Goal: Communication & Community: Answer question/provide support

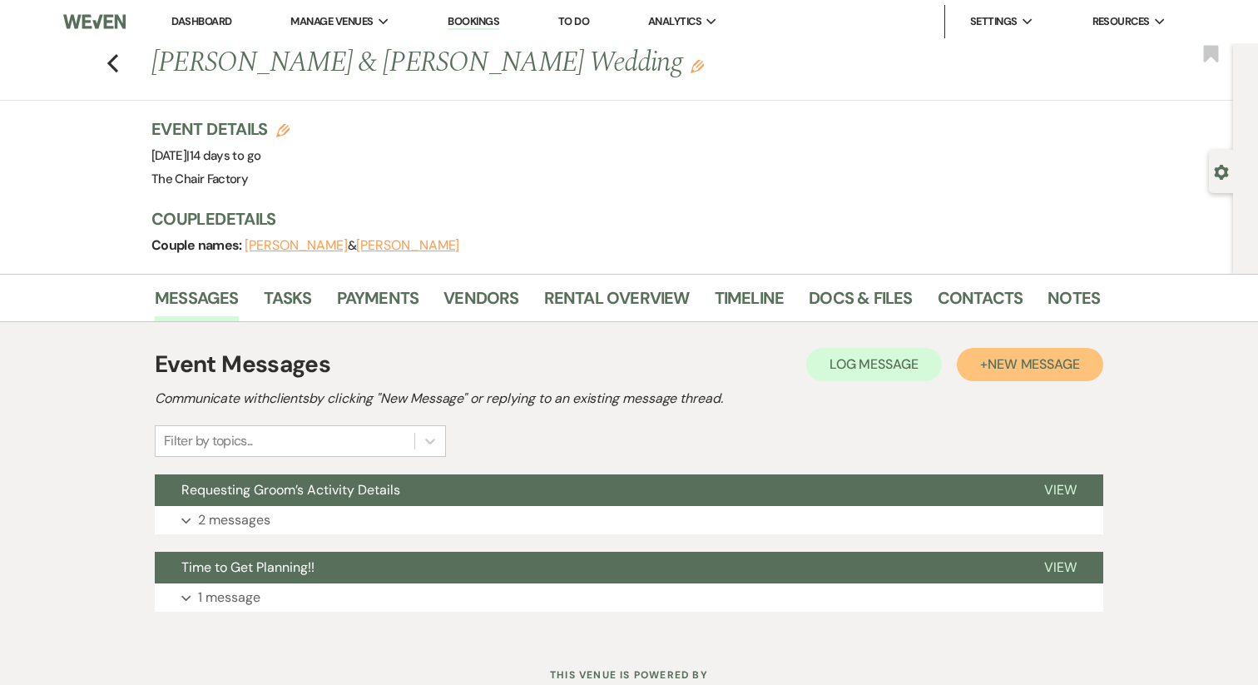
click at [975, 364] on button "+ New Message" at bounding box center [1030, 364] width 146 height 33
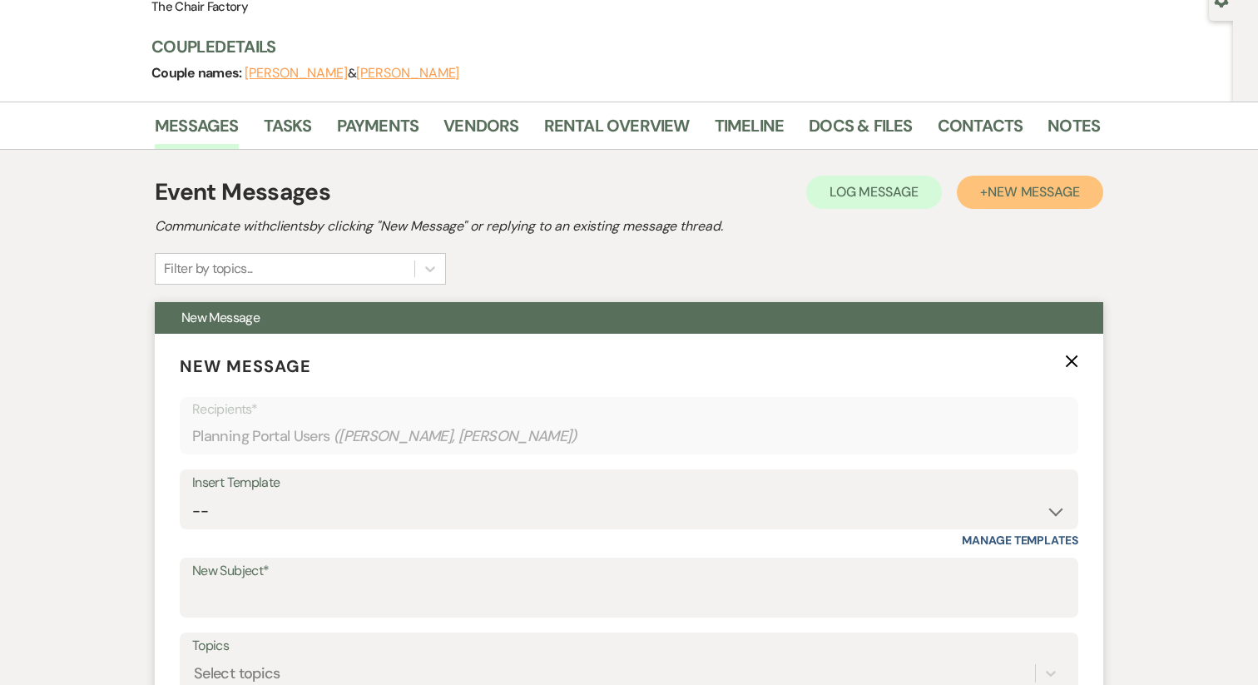
scroll to position [221, 0]
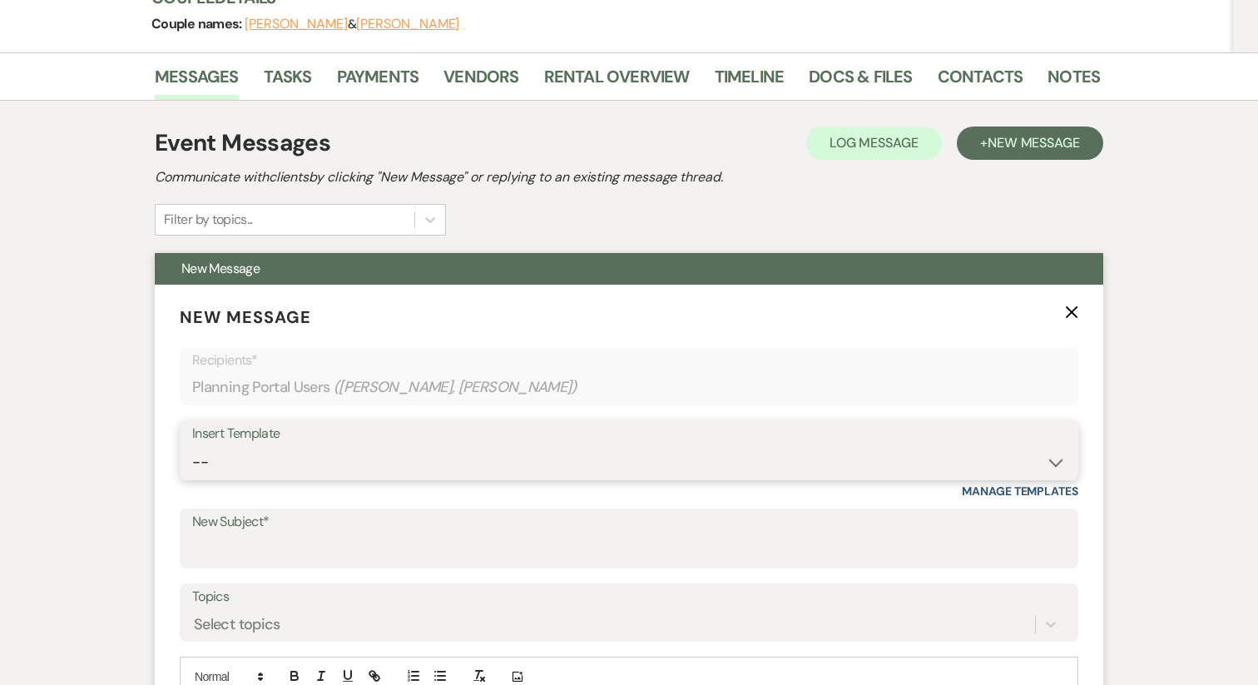
click at [251, 477] on select "-- Week of Reminders Getting You Booked - Groom's Activity Top Golf E-Gift Card…" at bounding box center [629, 462] width 874 height 32
select select "5967"
type input "Requesting Groom’s Activity Details"
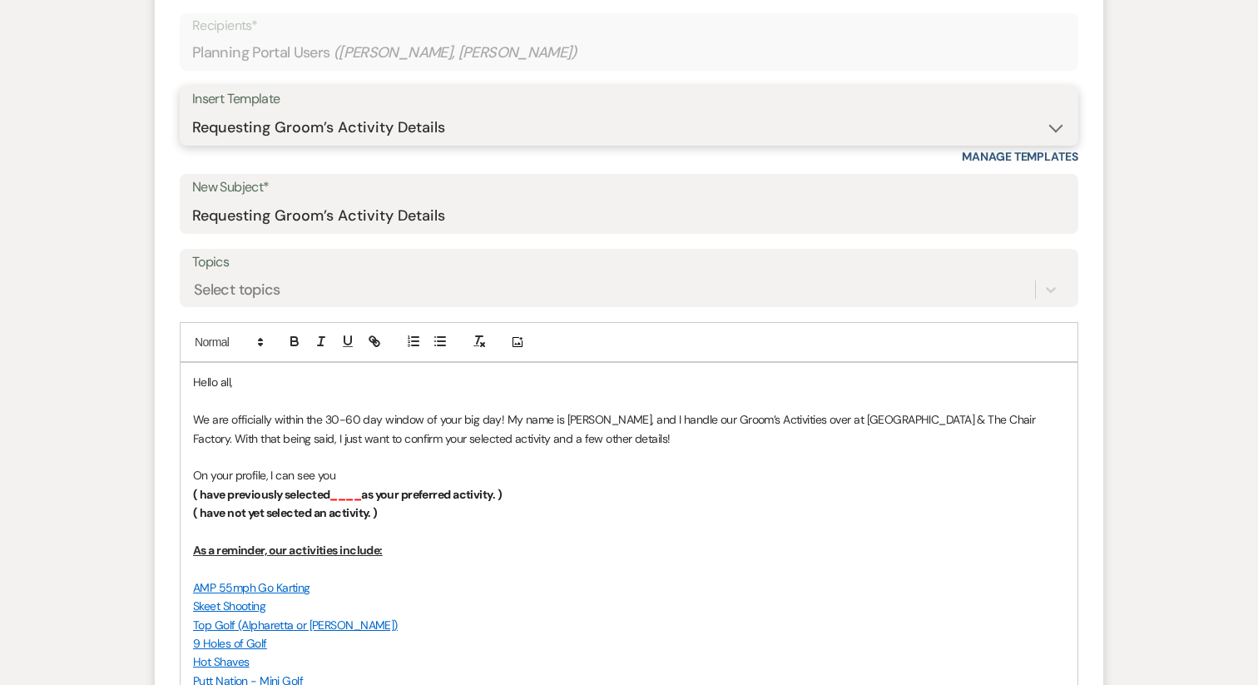
scroll to position [588, 0]
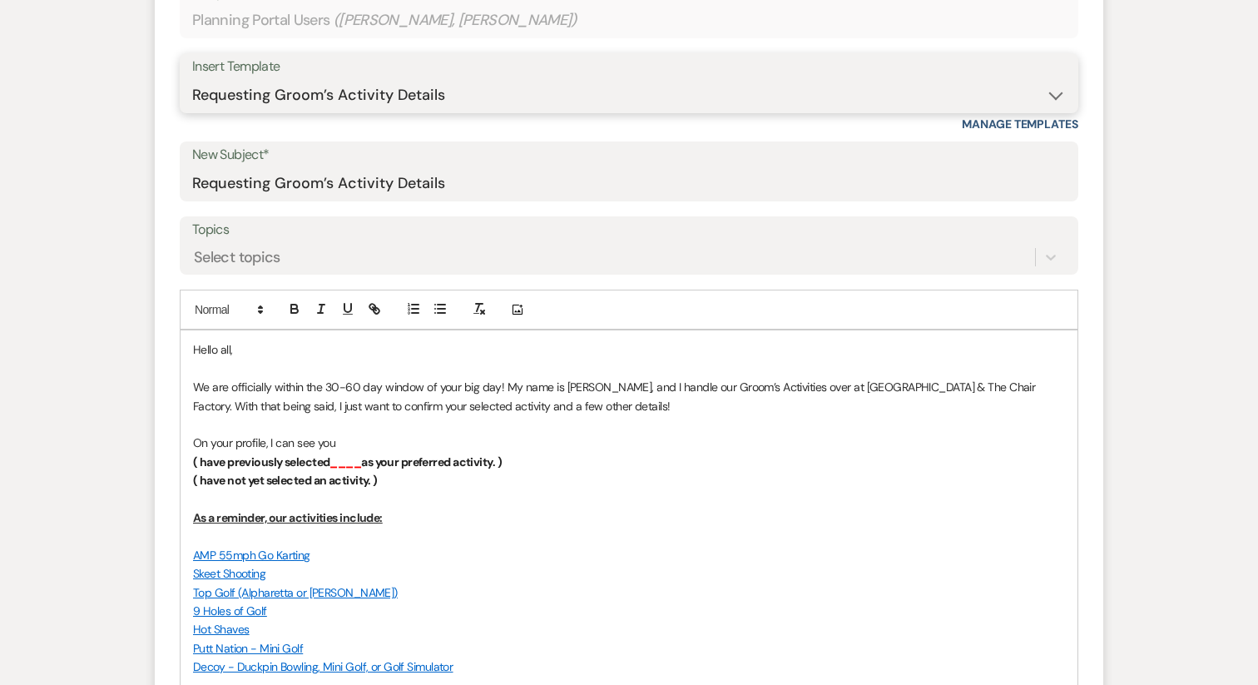
click at [269, 90] on select "-- Week of Reminders Getting You Booked - Groom's Activity Top Golf E-Gift Card…" at bounding box center [629, 95] width 874 height 32
select select "5676"
type input "Your Groom's Activity Has Been Booked... Details Inside!"
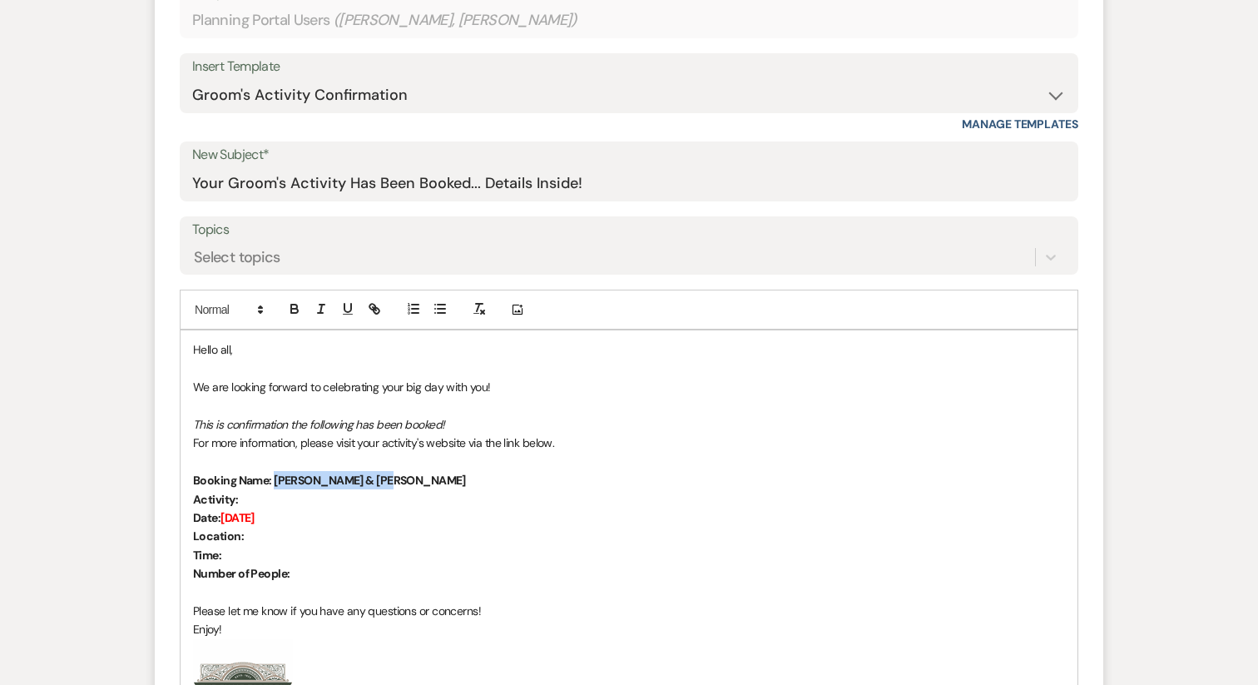
drag, startPoint x: 380, startPoint y: 481, endPoint x: 273, endPoint y: 476, distance: 107.5
click at [273, 476] on strong "Booking Name: [PERSON_NAME] & [PERSON_NAME]" at bounding box center [329, 480] width 273 height 15
drag, startPoint x: 287, startPoint y: 498, endPoint x: 260, endPoint y: 498, distance: 26.6
click at [250, 496] on p "Activity:" at bounding box center [629, 499] width 872 height 18
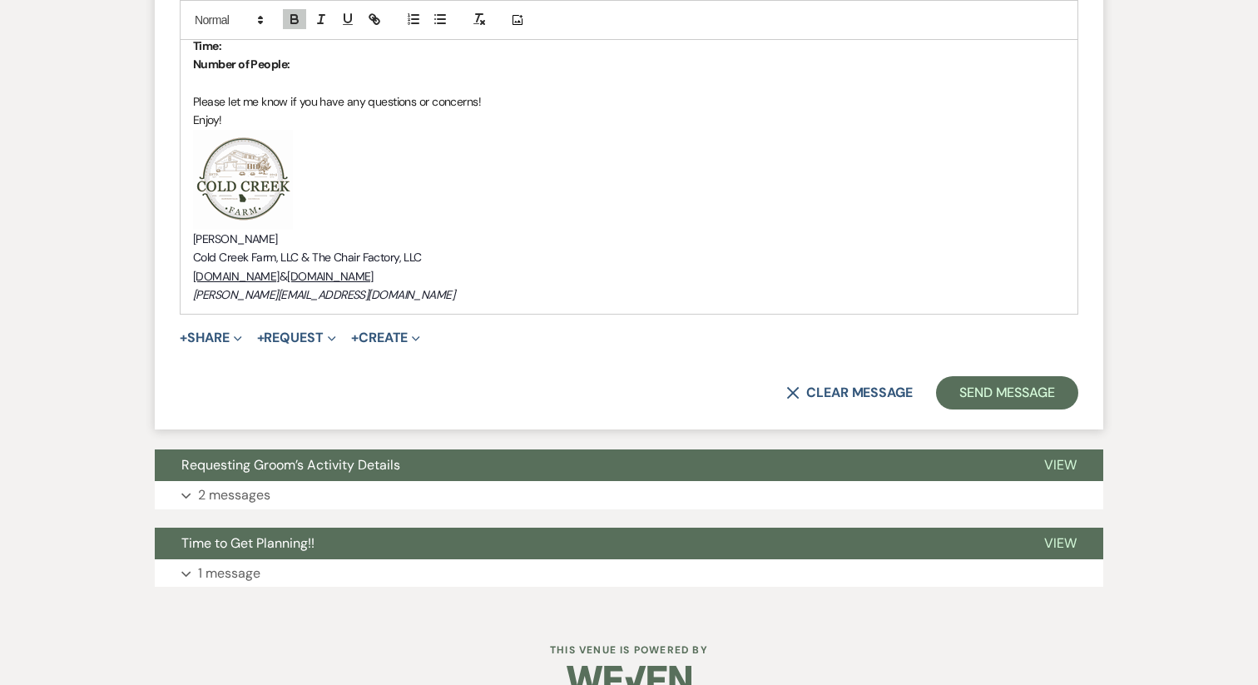
scroll to position [1131, 0]
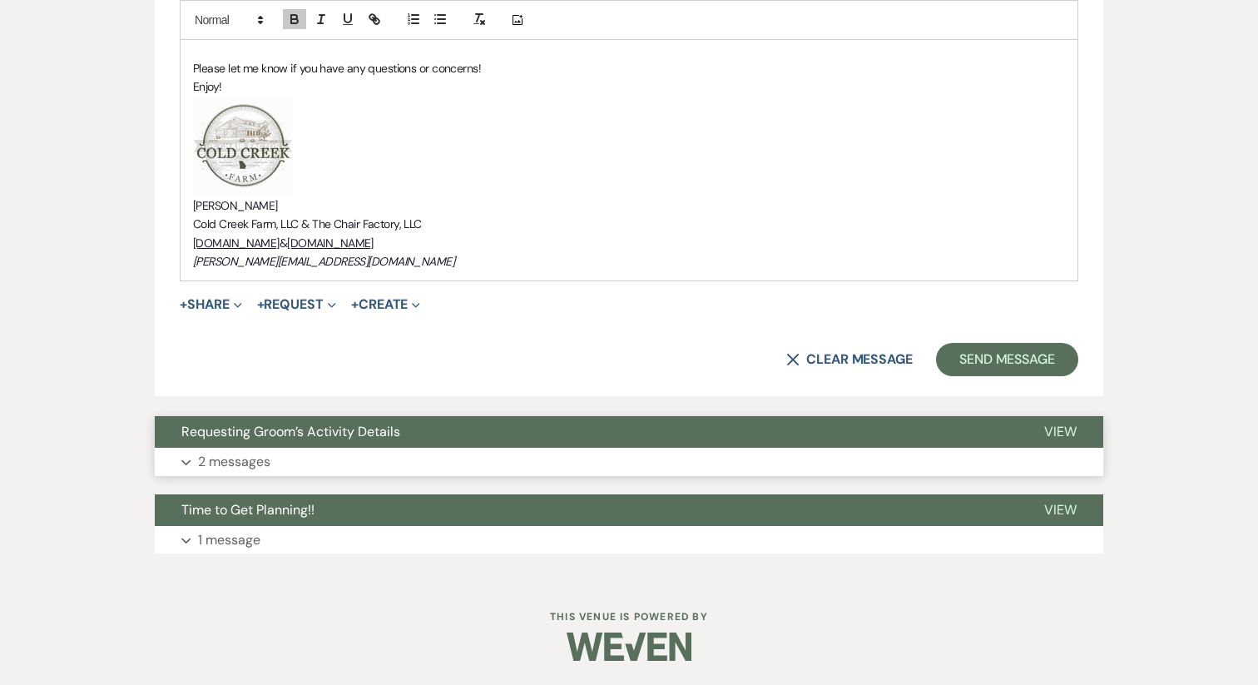
drag, startPoint x: 231, startPoint y: 485, endPoint x: 231, endPoint y: 431, distance: 54.1
click at [231, 430] on span "Requesting Groom’s Activity Details" at bounding box center [290, 431] width 219 height 17
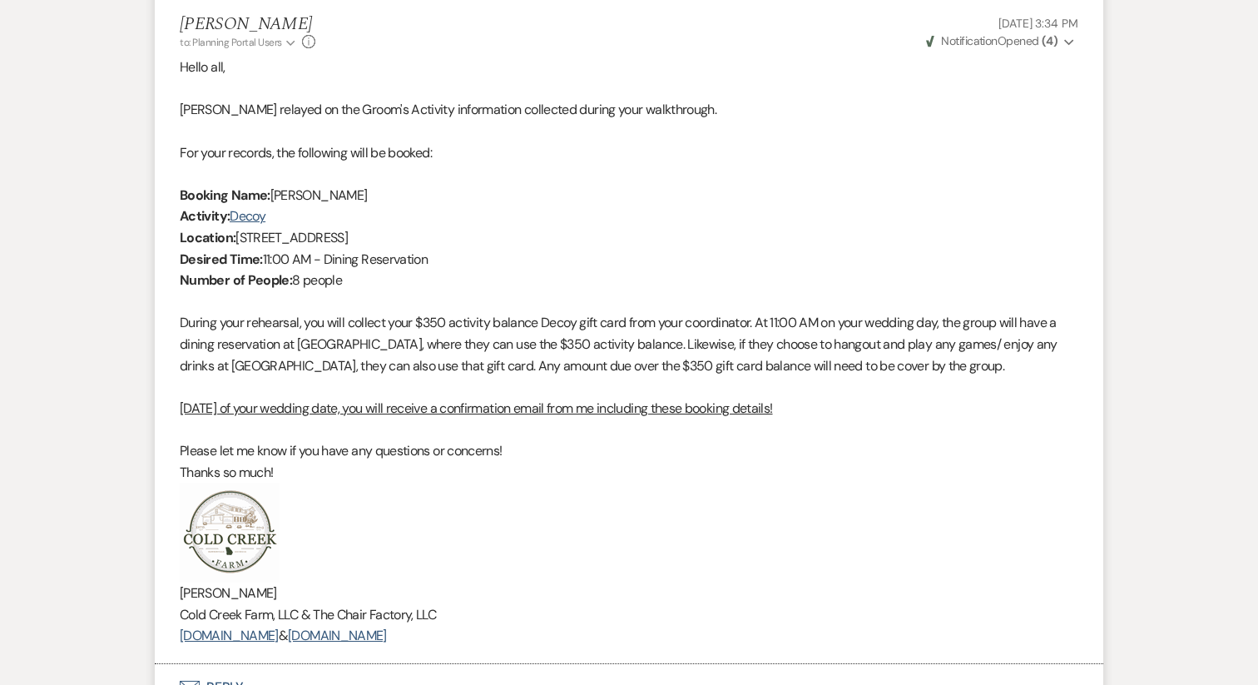
scroll to position [2909, 0]
drag, startPoint x: 272, startPoint y: 216, endPoint x: 230, endPoint y: 216, distance: 41.6
click at [230, 216] on p "Activity: Decoy" at bounding box center [629, 216] width 899 height 22
copy p "Decoy"
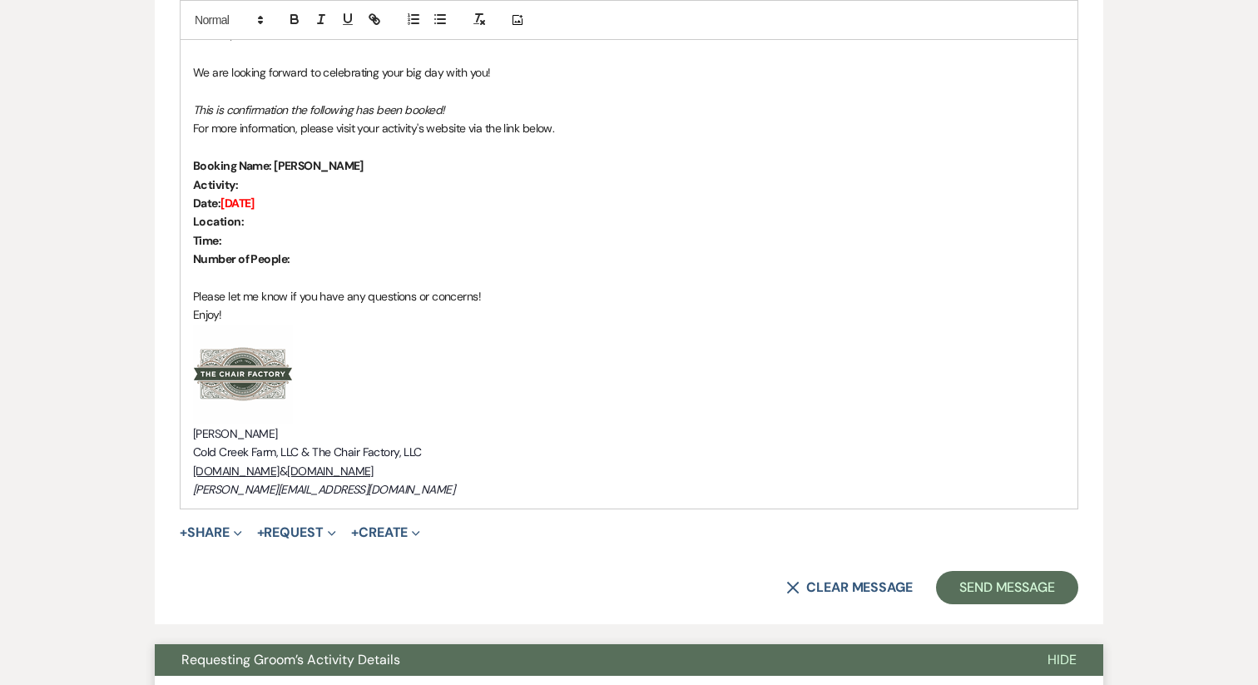
scroll to position [879, 0]
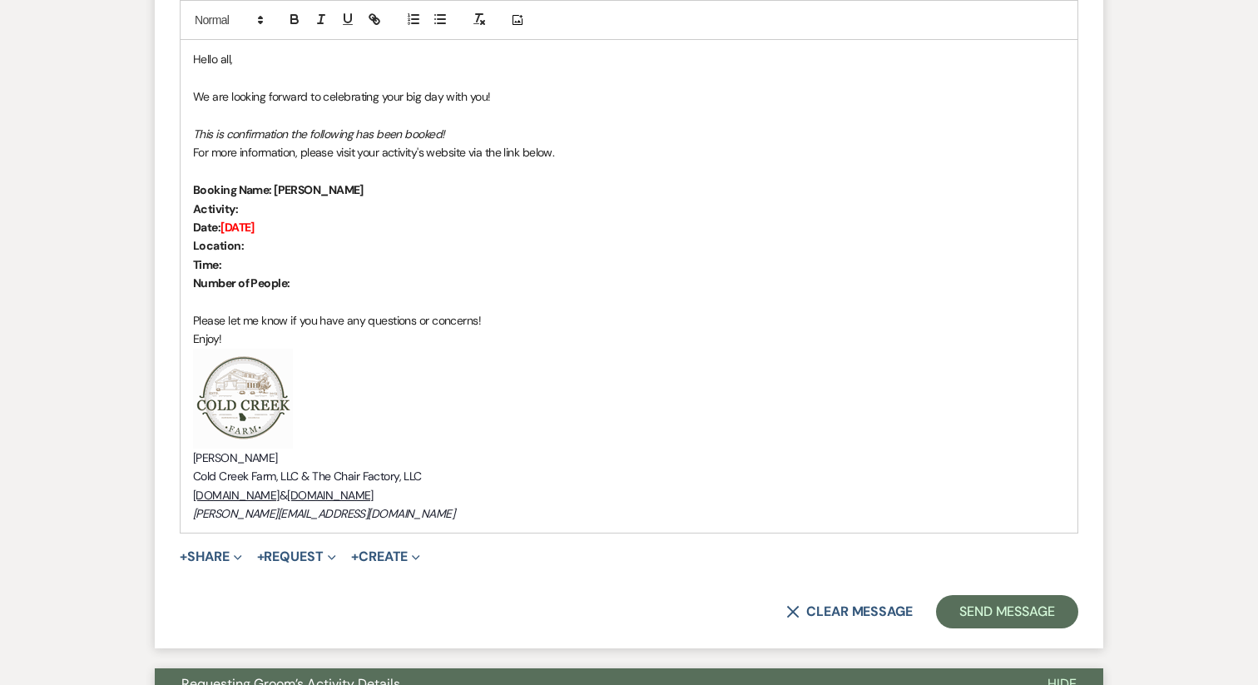
click at [253, 208] on p "Activity:" at bounding box center [629, 209] width 872 height 18
click at [297, 215] on p "Activity: Decoy" at bounding box center [629, 209] width 872 height 18
click at [301, 228] on p "Date: [DATE]" at bounding box center [629, 227] width 872 height 18
click at [279, 241] on p "Location:" at bounding box center [629, 245] width 872 height 18
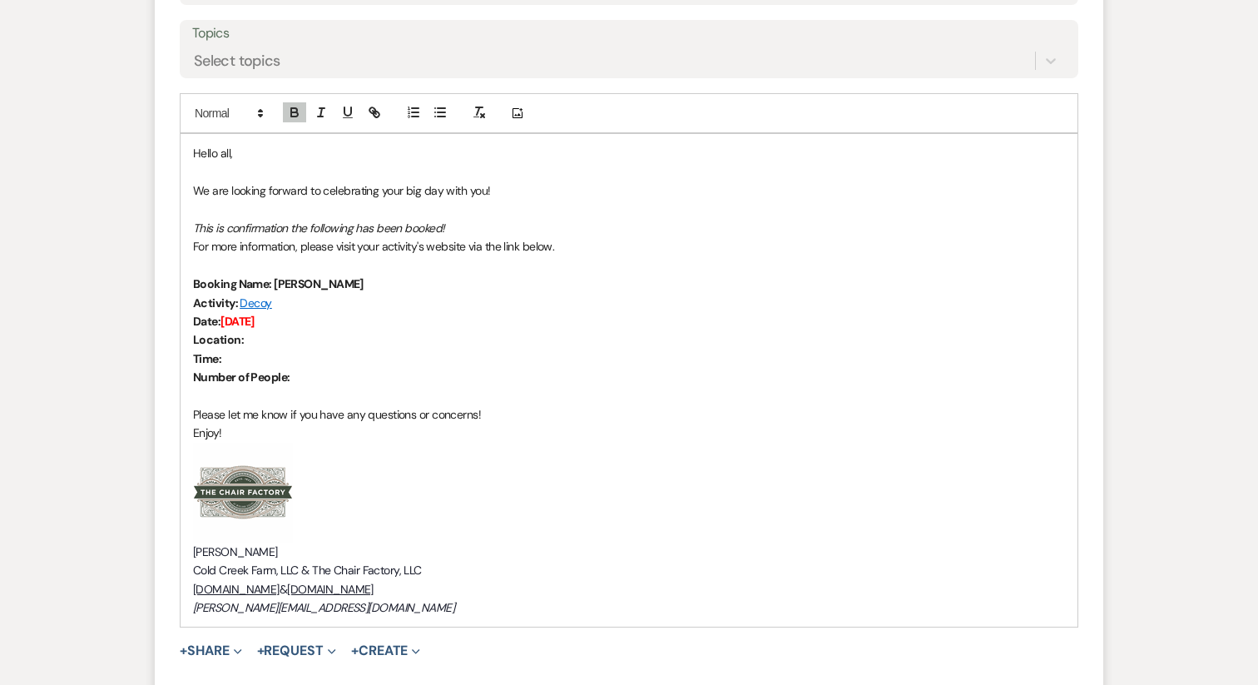
scroll to position [786, 0]
click at [258, 297] on link "Decoy" at bounding box center [256, 301] width 32 height 15
click at [250, 334] on link "[URL][DOMAIN_NAME]" at bounding box center [240, 334] width 105 height 22
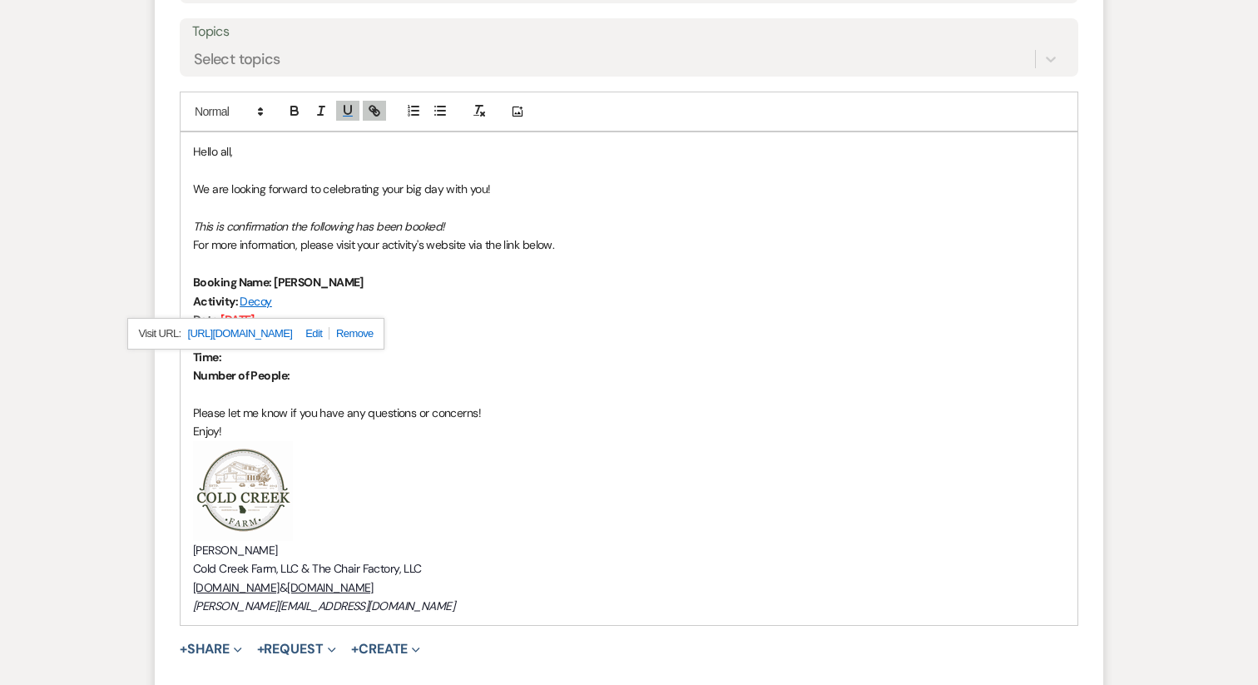
click at [240, 361] on p "Time:" at bounding box center [629, 357] width 872 height 18
click at [265, 343] on p "Location:" at bounding box center [629, 338] width 872 height 18
paste div
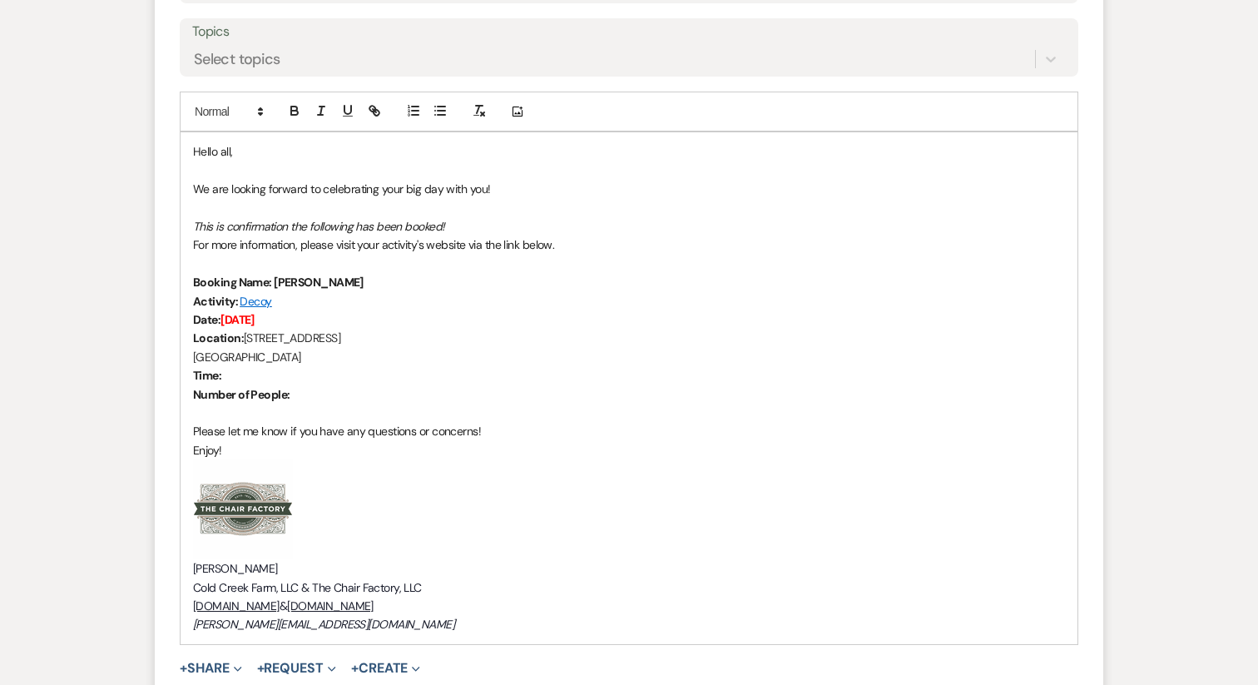
click at [191, 352] on div "Hello all, We are looking forward to celebrating your big day with you! This is…" at bounding box center [629, 387] width 897 height 511
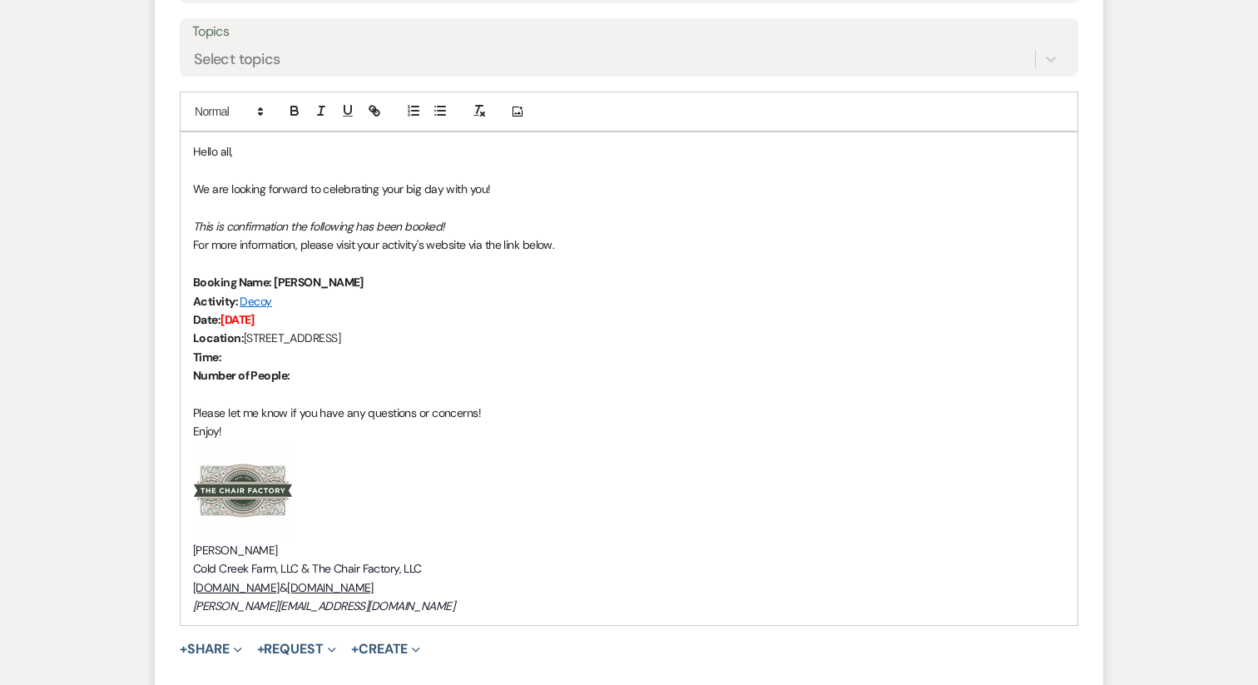
click at [255, 357] on p "Time:" at bounding box center [629, 357] width 872 height 18
drag, startPoint x: 223, startPoint y: 356, endPoint x: 380, endPoint y: 357, distance: 157.3
click at [380, 357] on p "Time: 11:00 Dining Reservation" at bounding box center [629, 357] width 872 height 18
click at [297, 120] on button "button" at bounding box center [294, 111] width 23 height 20
click at [252, 360] on span "11:00 Dining Reservation" at bounding box center [279, 356] width 117 height 15
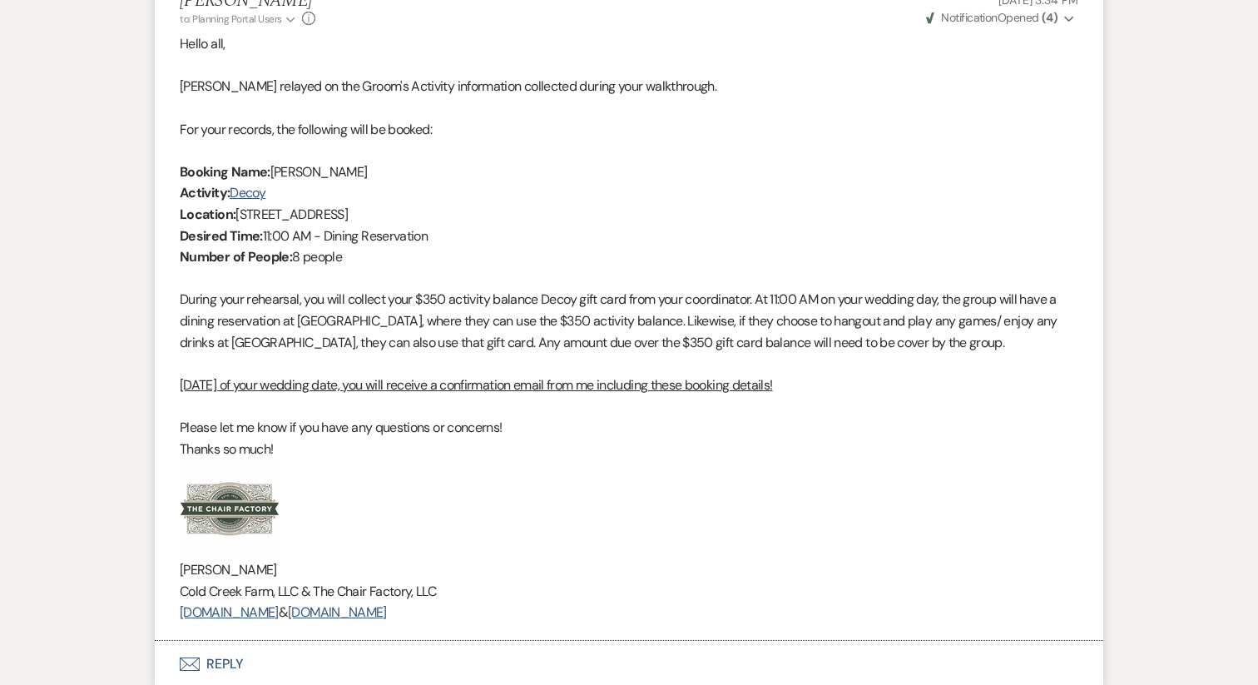
scroll to position [2937, 0]
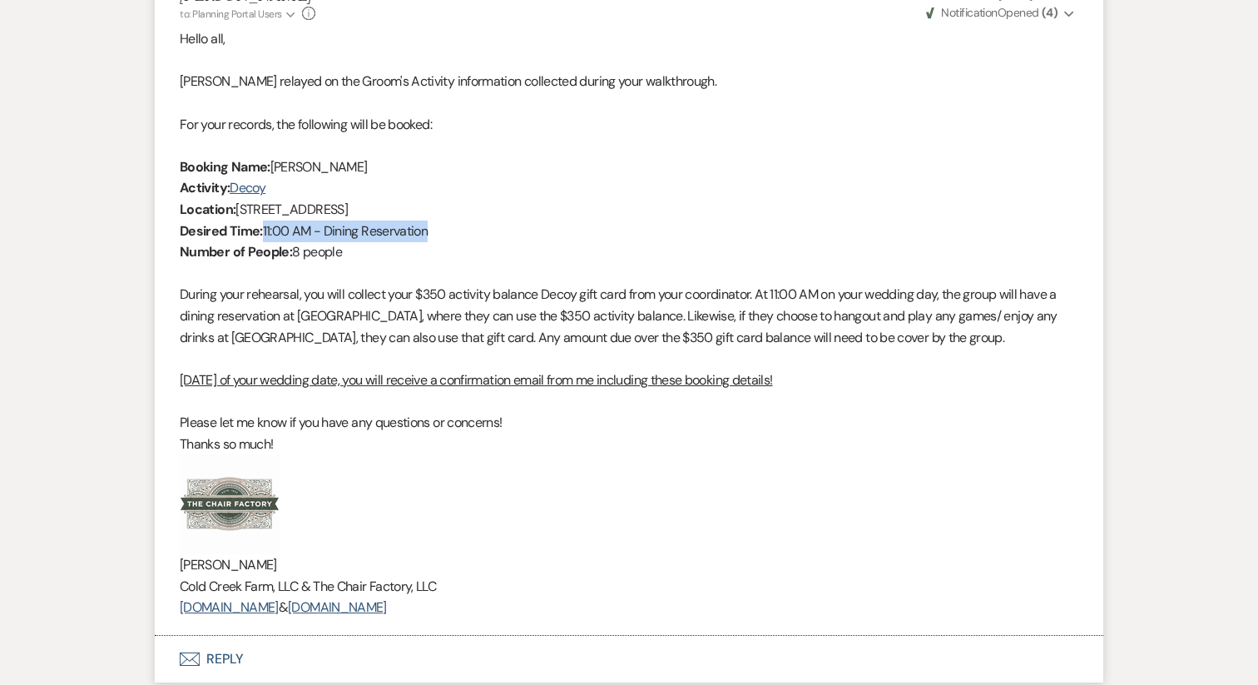
drag, startPoint x: 265, startPoint y: 227, endPoint x: 448, endPoint y: 230, distance: 183.1
click at [448, 230] on p "Desired Time: 11:00 AM - Dining Reservation" at bounding box center [629, 232] width 899 height 22
copy span "11:00 AM - Dining Reservation"
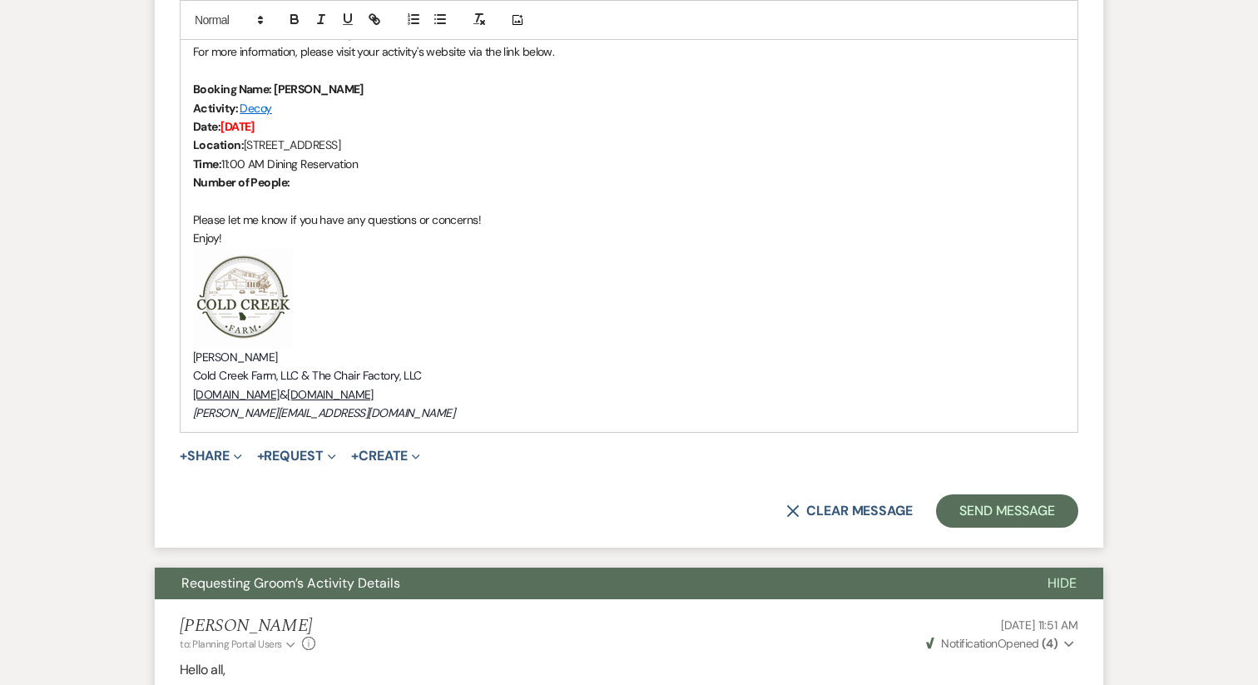
scroll to position [948, 0]
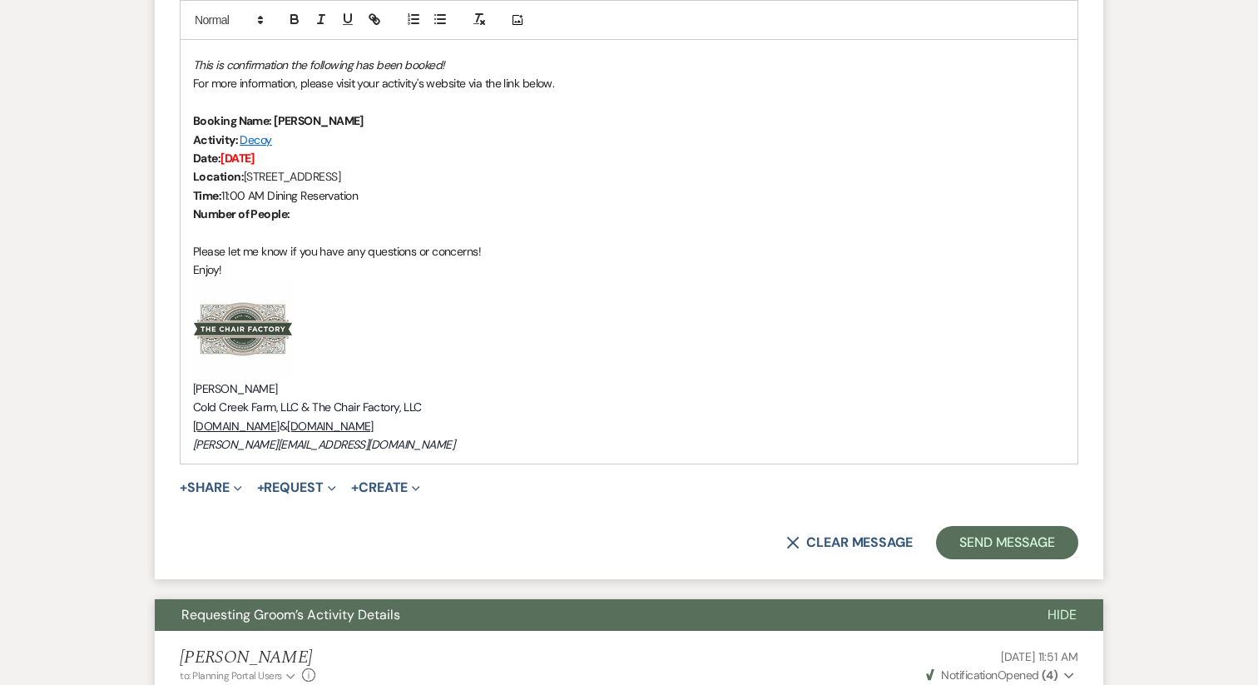
click at [221, 194] on strong "Time:" at bounding box center [207, 195] width 28 height 15
drag, startPoint x: 224, startPoint y: 194, endPoint x: 366, endPoint y: 201, distance: 142.5
click at [366, 201] on p "Time: 11:00 AM Dining Reservation" at bounding box center [629, 195] width 872 height 18
click at [320, 212] on p "Number of People:" at bounding box center [629, 214] width 872 height 18
drag, startPoint x: 303, startPoint y: 216, endPoint x: 295, endPoint y: 215, distance: 8.5
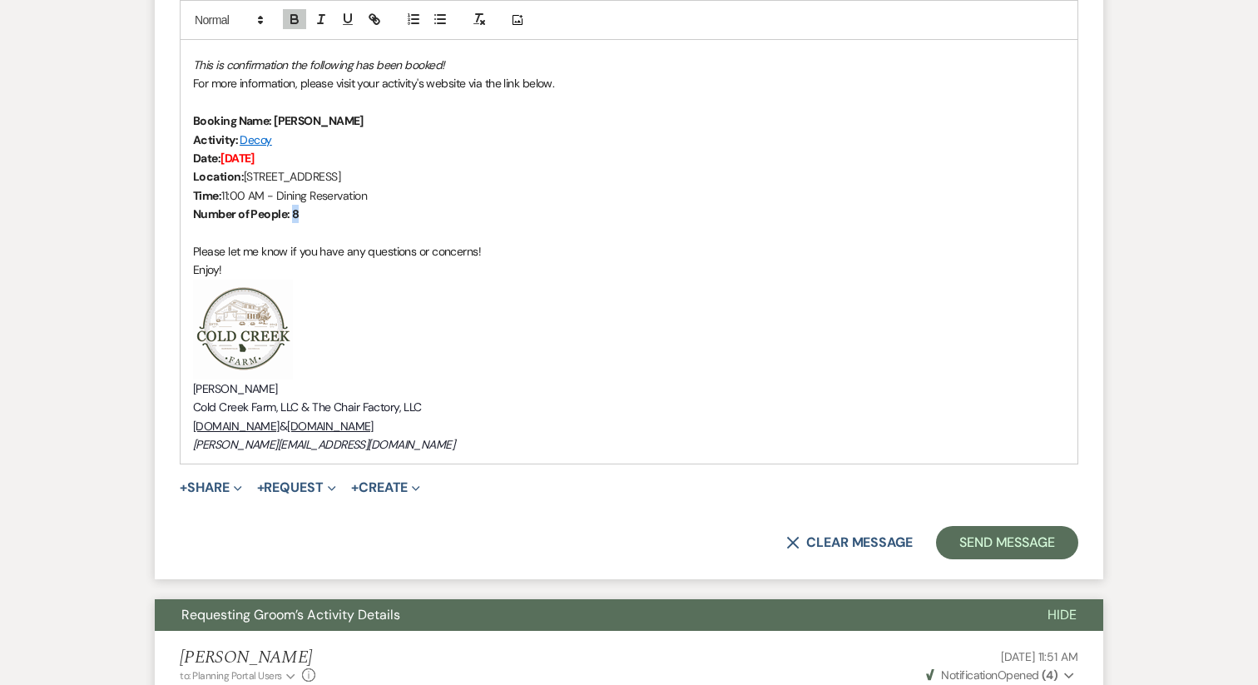
click at [295, 215] on p "Number of People: 8" at bounding box center [629, 214] width 872 height 18
click at [295, 25] on icon "button" at bounding box center [294, 19] width 15 height 15
click at [365, 310] on p "﻿ ﻿" at bounding box center [629, 330] width 872 height 100
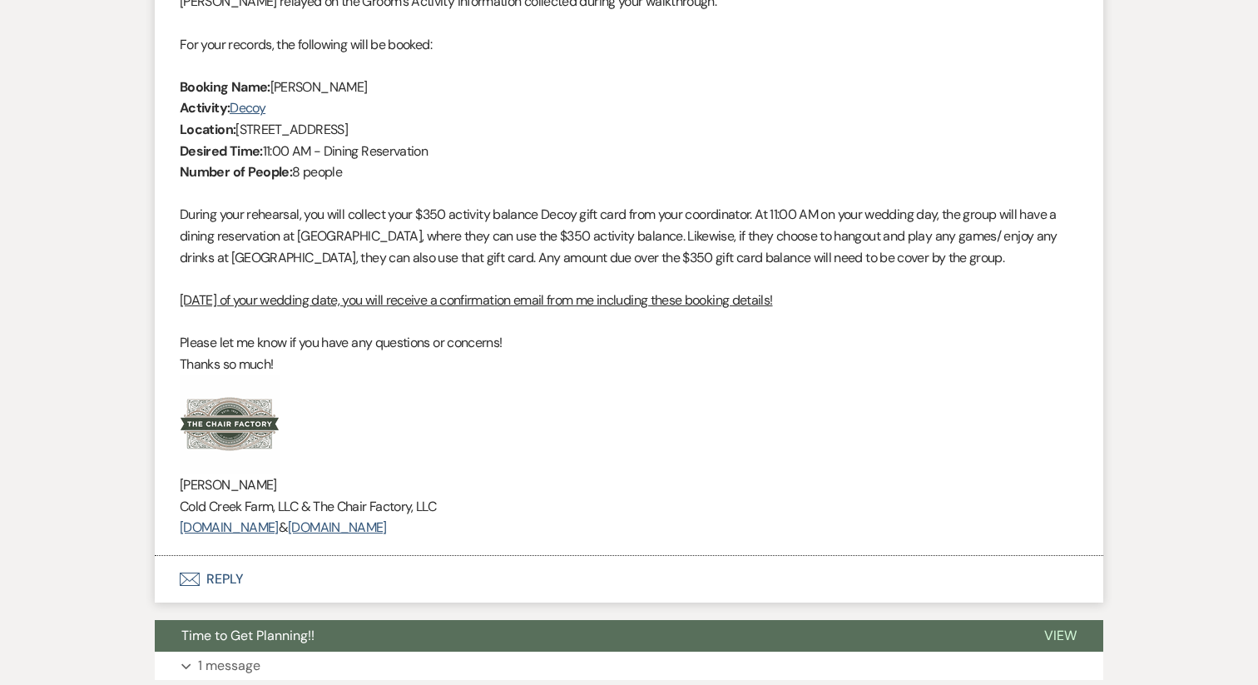
scroll to position [3018, 0]
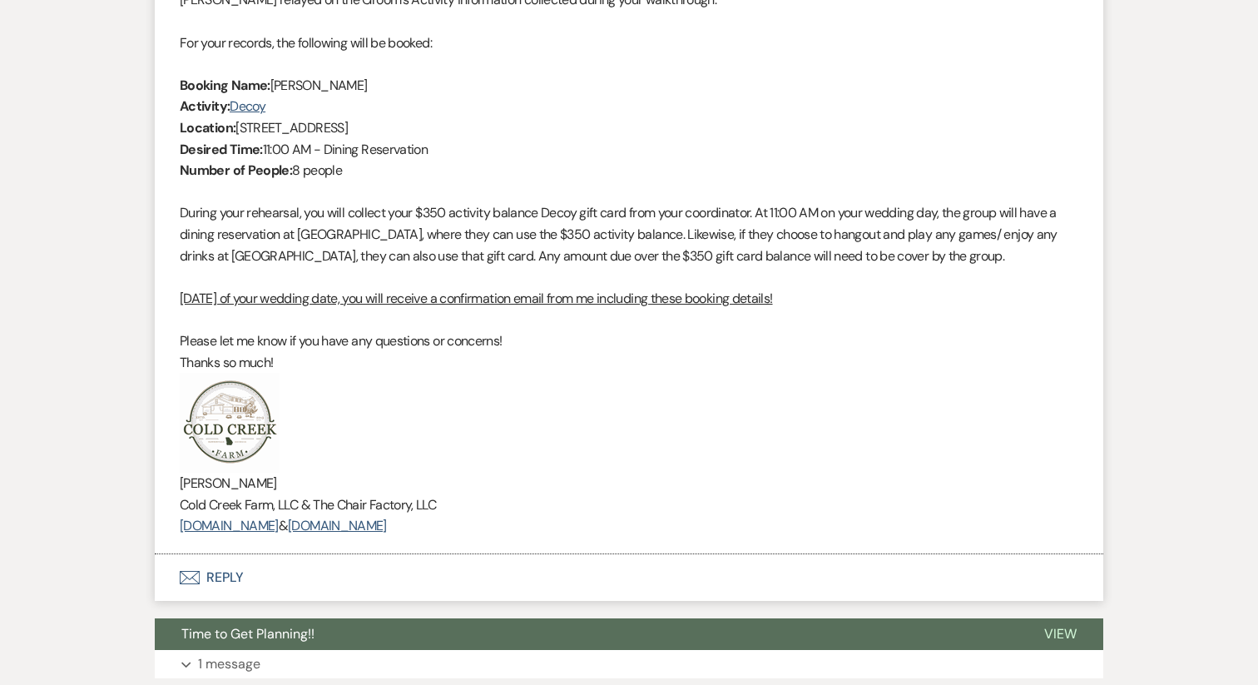
click at [535, 231] on p "During your rehearsal, you will collect your $350 activity balance Decoy gift c…" at bounding box center [629, 234] width 899 height 64
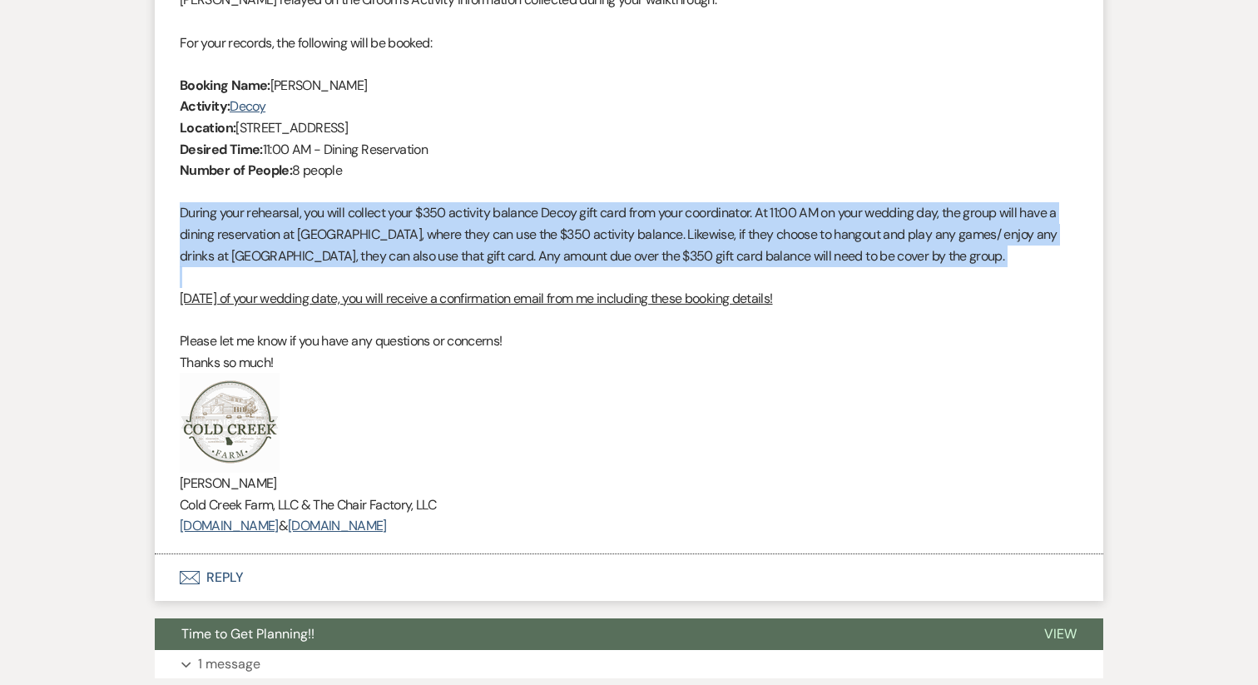
click at [535, 231] on p "During your rehearsal, you will collect your $350 activity balance Decoy gift c…" at bounding box center [629, 234] width 899 height 64
copy p "During your rehearsal, you will collect your $350 activity balance Decoy gift c…"
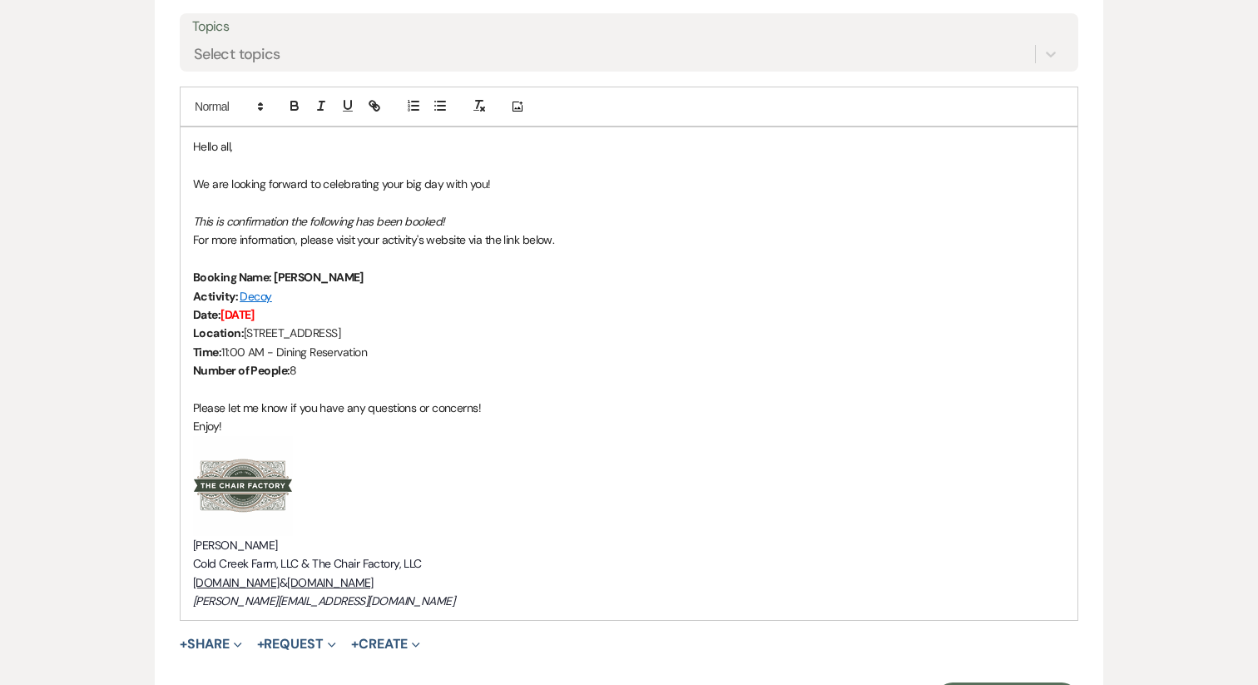
scroll to position [791, 0]
click at [317, 386] on p at bounding box center [629, 390] width 872 height 18
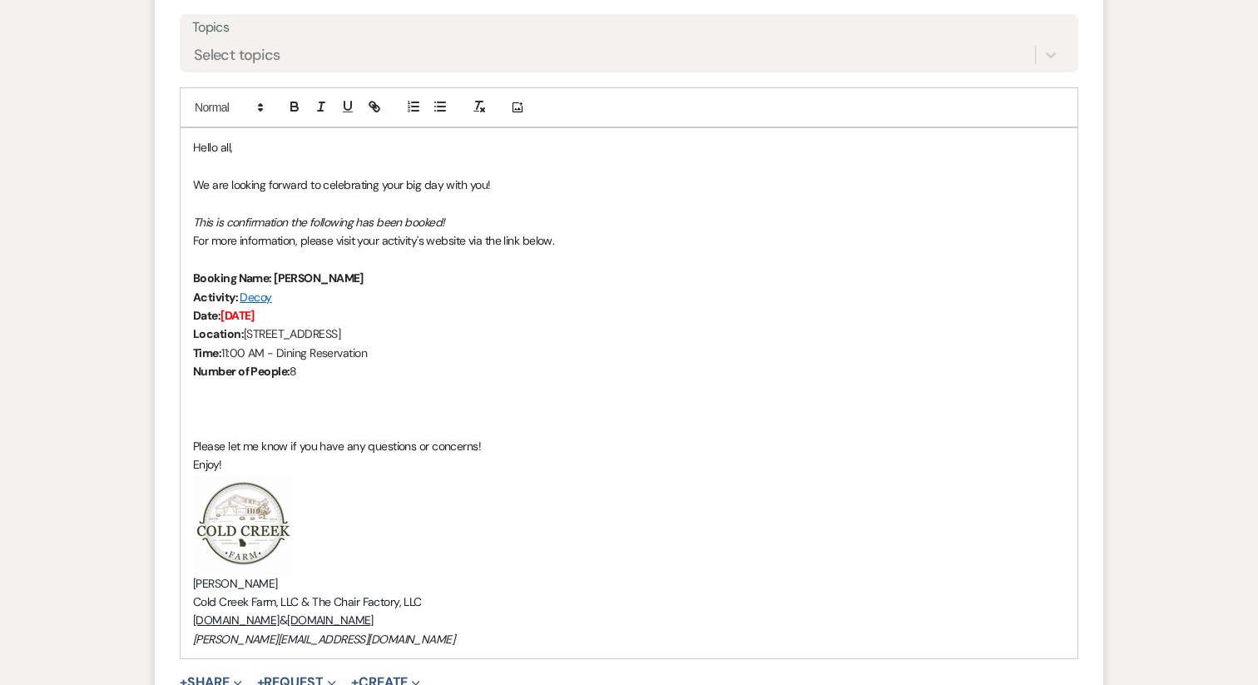
click at [254, 406] on p at bounding box center [629, 408] width 872 height 18
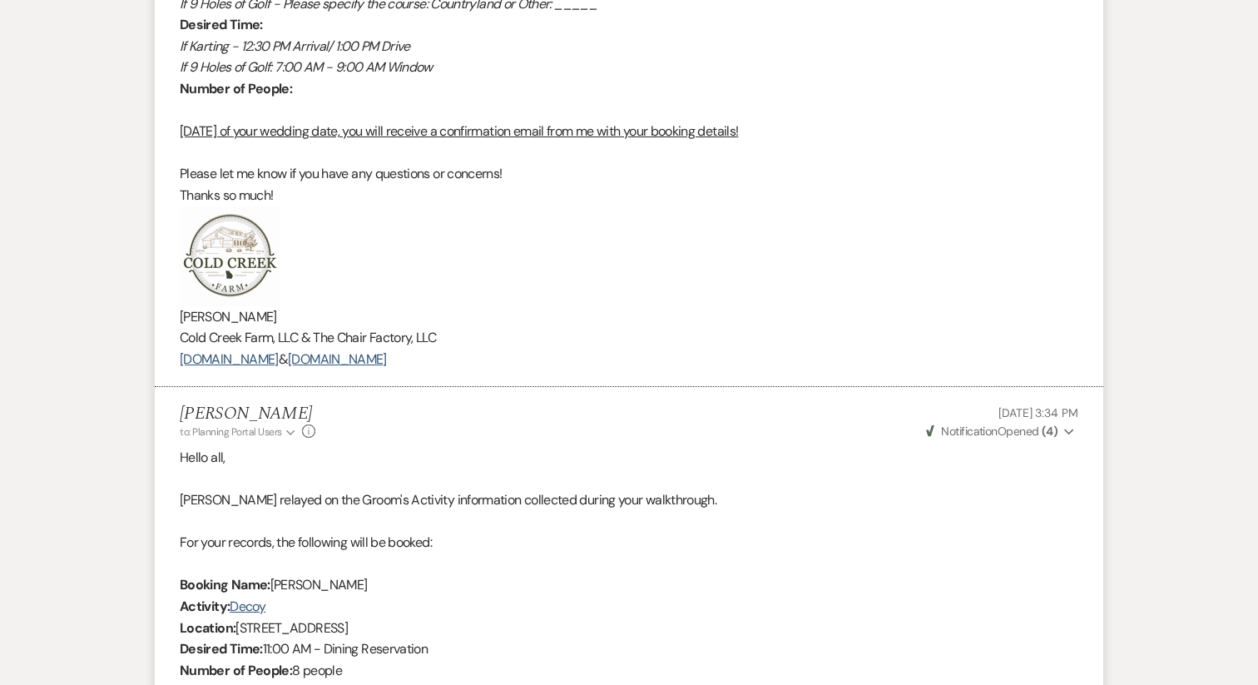
scroll to position [2554, 0]
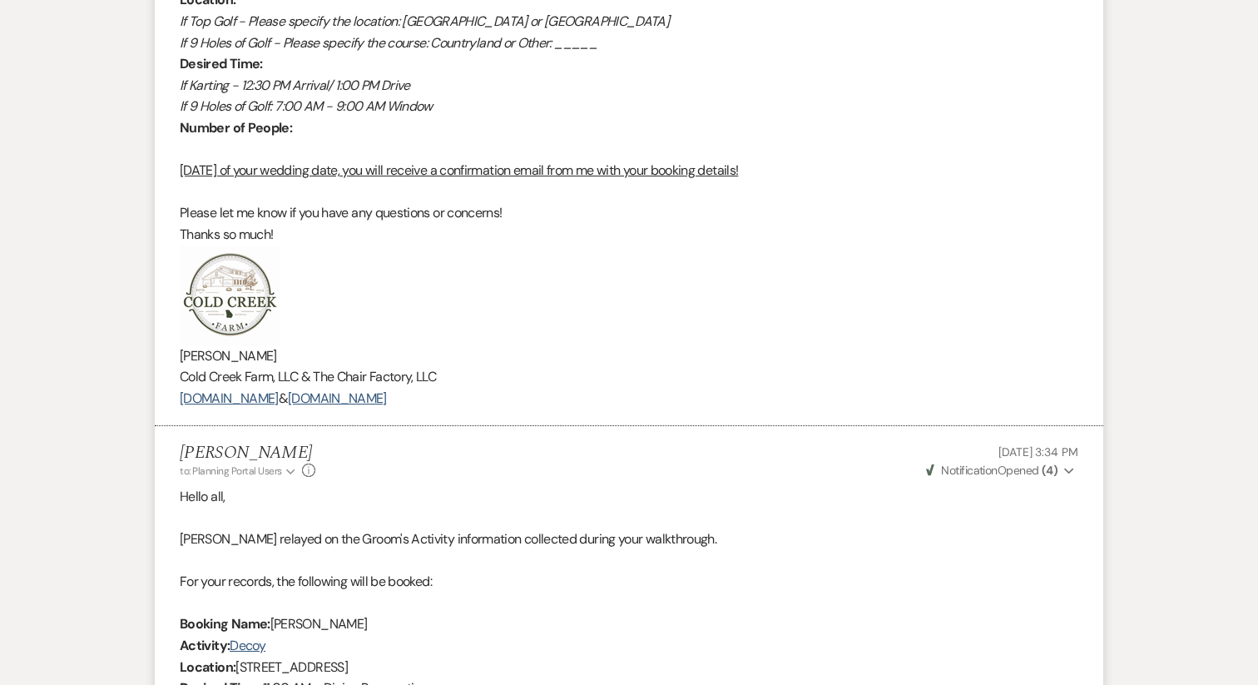
drag, startPoint x: 556, startPoint y: 399, endPoint x: 189, endPoint y: 315, distance: 376.3
copy div "[PERSON_NAME] Cold Creek Farm, LLC & The Chair Factory, LLC [DOMAIN_NAME] & [DO…"
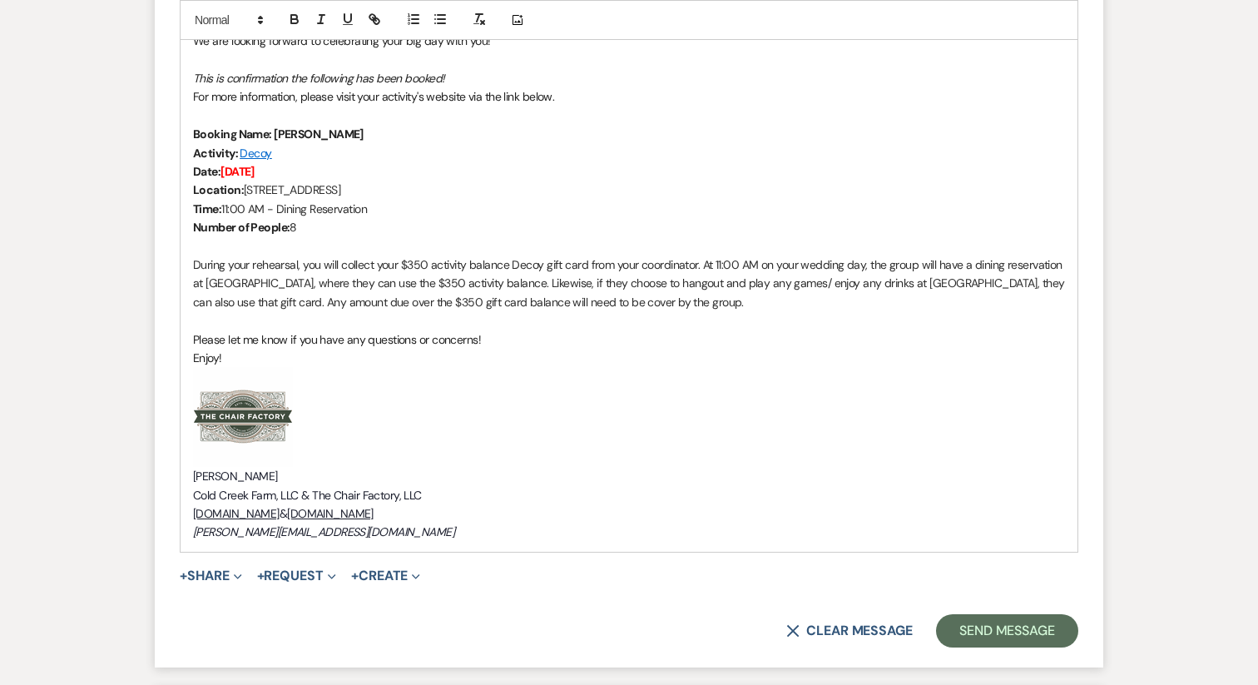
scroll to position [930, 0]
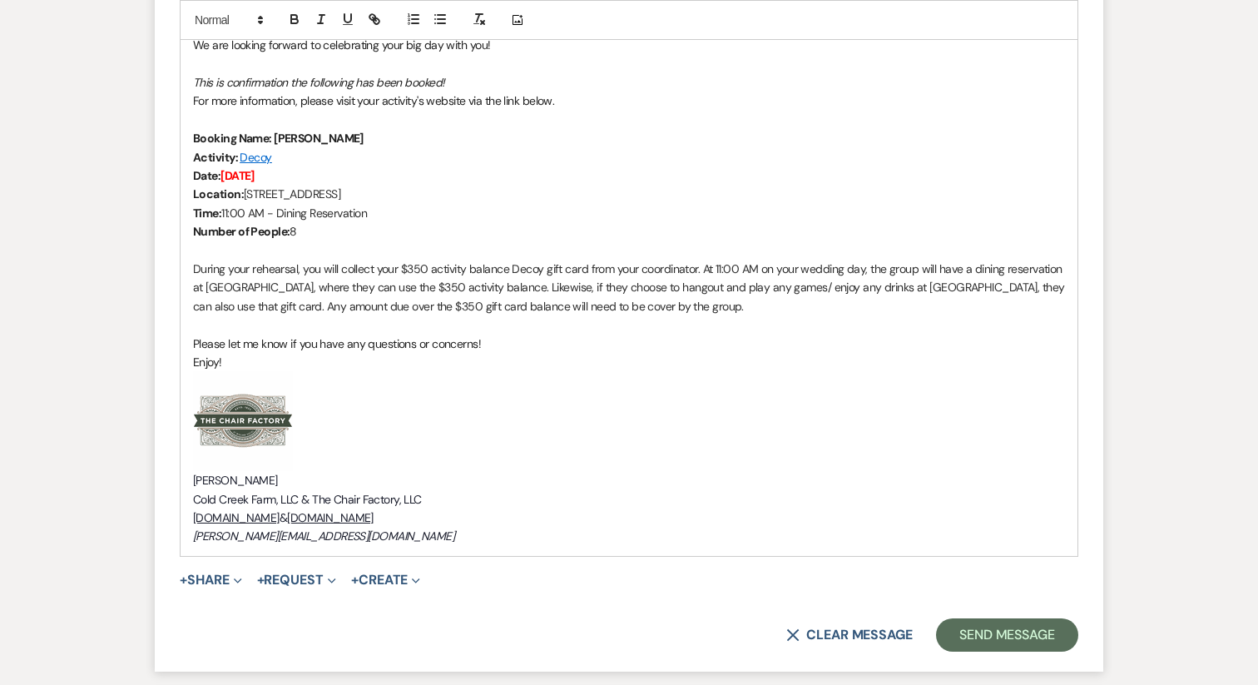
click at [245, 538] on em "[PERSON_NAME][EMAIL_ADDRESS][DOMAIN_NAME]" at bounding box center [323, 535] width 261 height 15
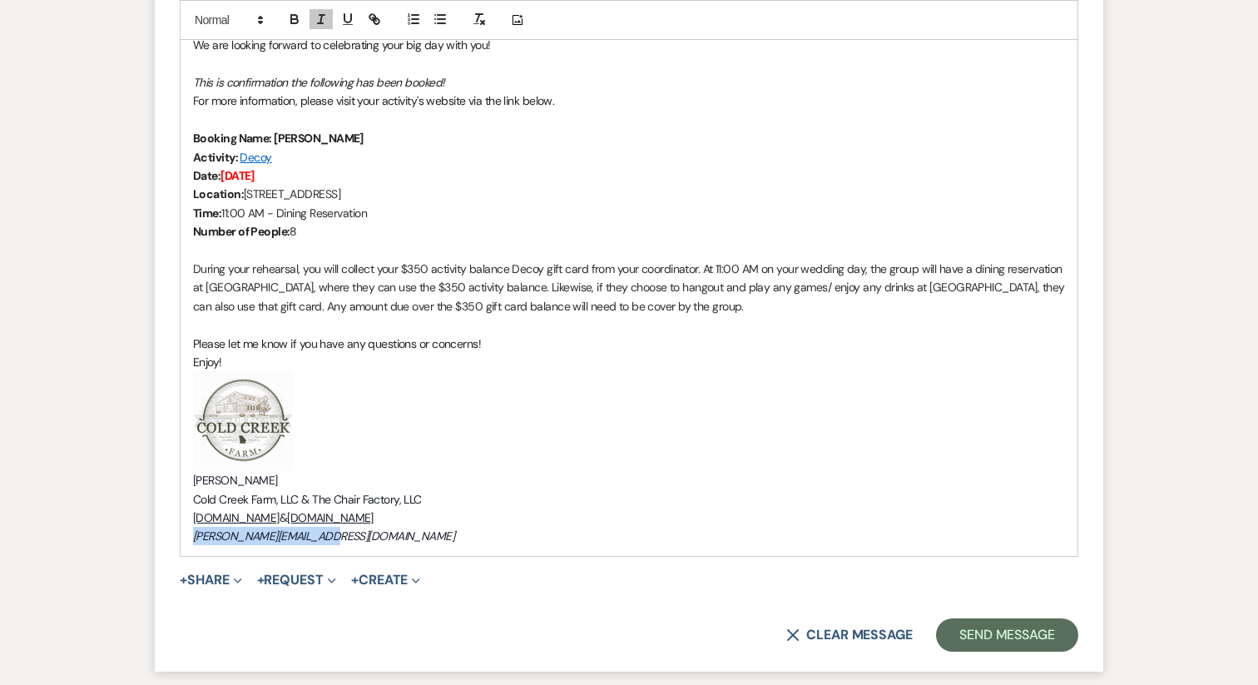
click at [245, 538] on em "[PERSON_NAME][EMAIL_ADDRESS][DOMAIN_NAME]" at bounding box center [323, 535] width 261 height 15
copy em "[PERSON_NAME][EMAIL_ADDRESS][DOMAIN_NAME]"
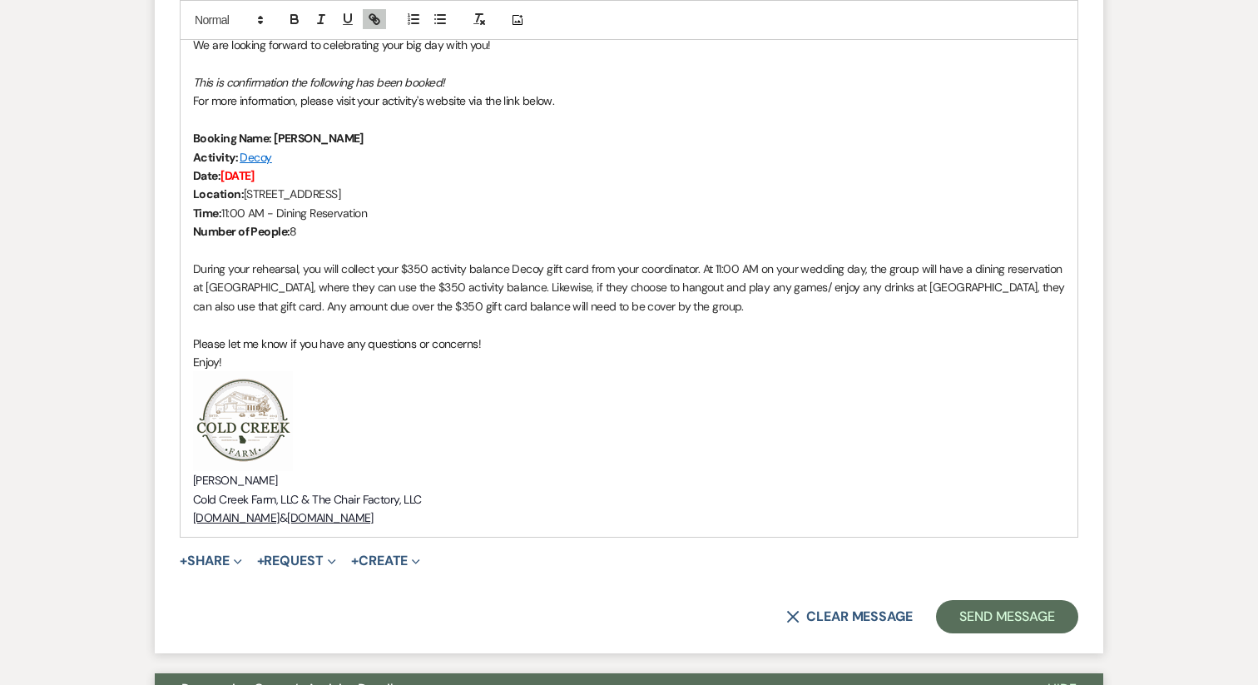
click at [266, 482] on p "[PERSON_NAME]" at bounding box center [629, 480] width 872 height 18
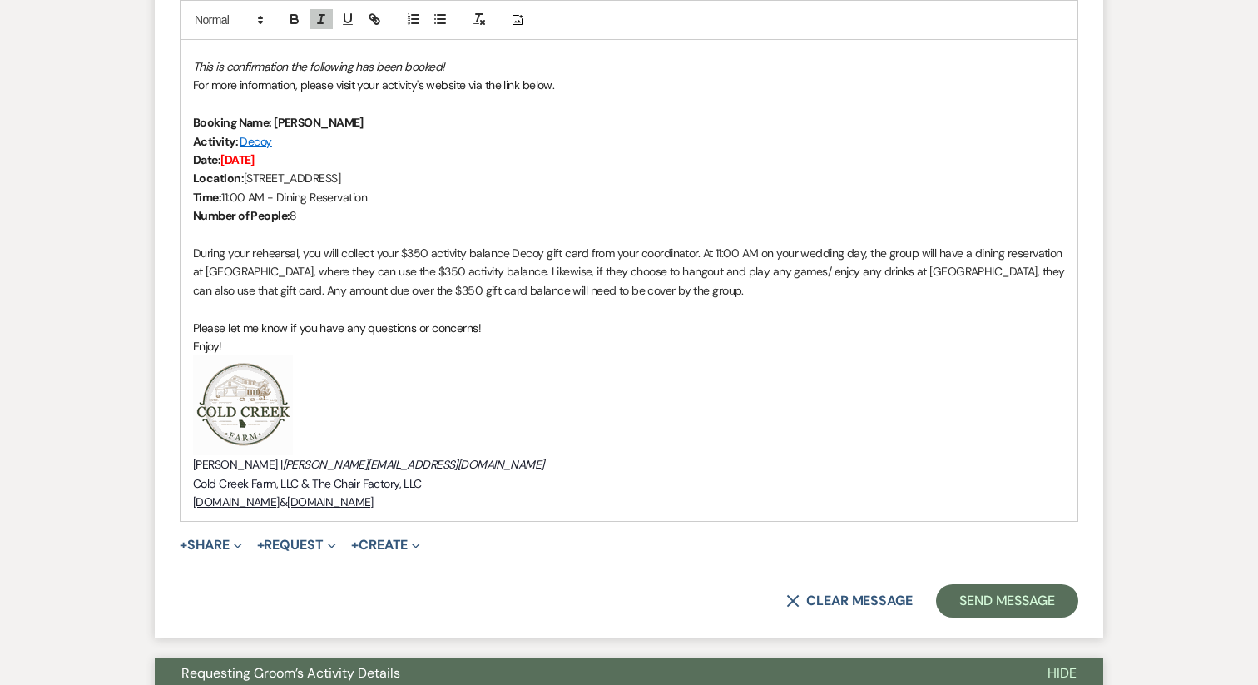
scroll to position [948, 0]
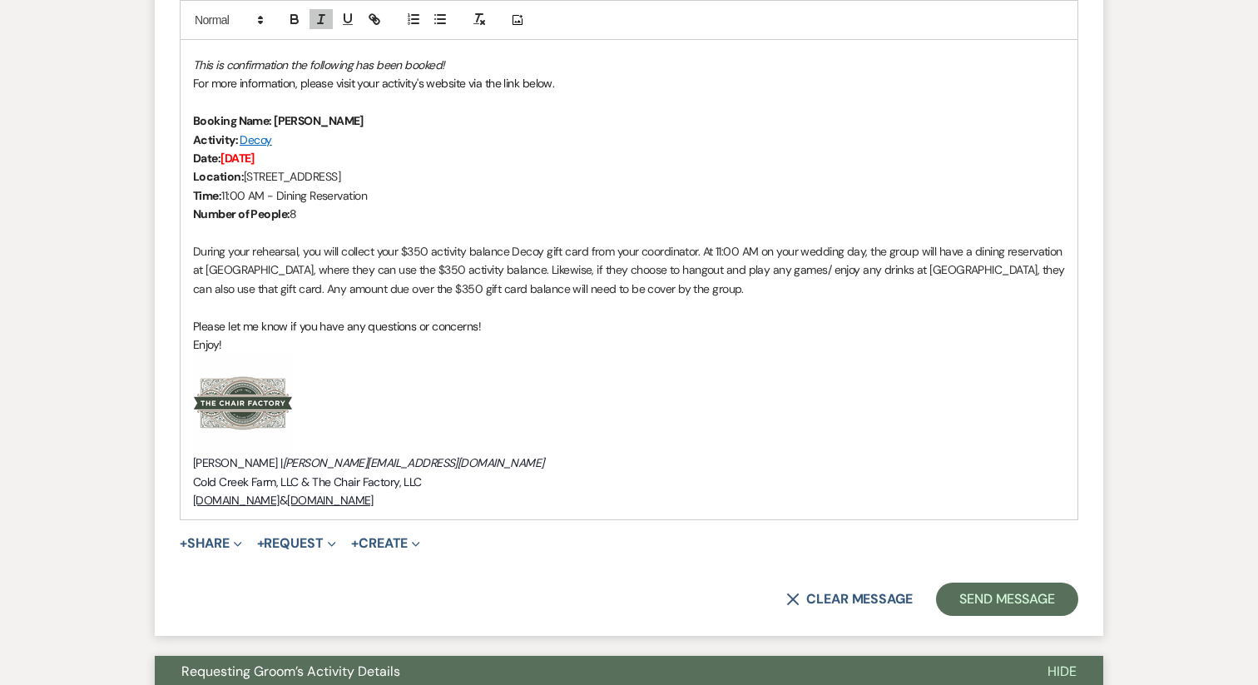
click at [513, 290] on p "During your rehearsal, you will collect your $350 activity balance Decoy gift c…" at bounding box center [629, 270] width 872 height 56
click at [516, 290] on p "During your rehearsal, you will collect your $350 activity balance Decoy gift c…" at bounding box center [629, 270] width 872 height 56
click at [478, 260] on p "During your rehearsal, you will collect your $350 activity balance Decoy gift c…" at bounding box center [629, 270] width 872 height 56
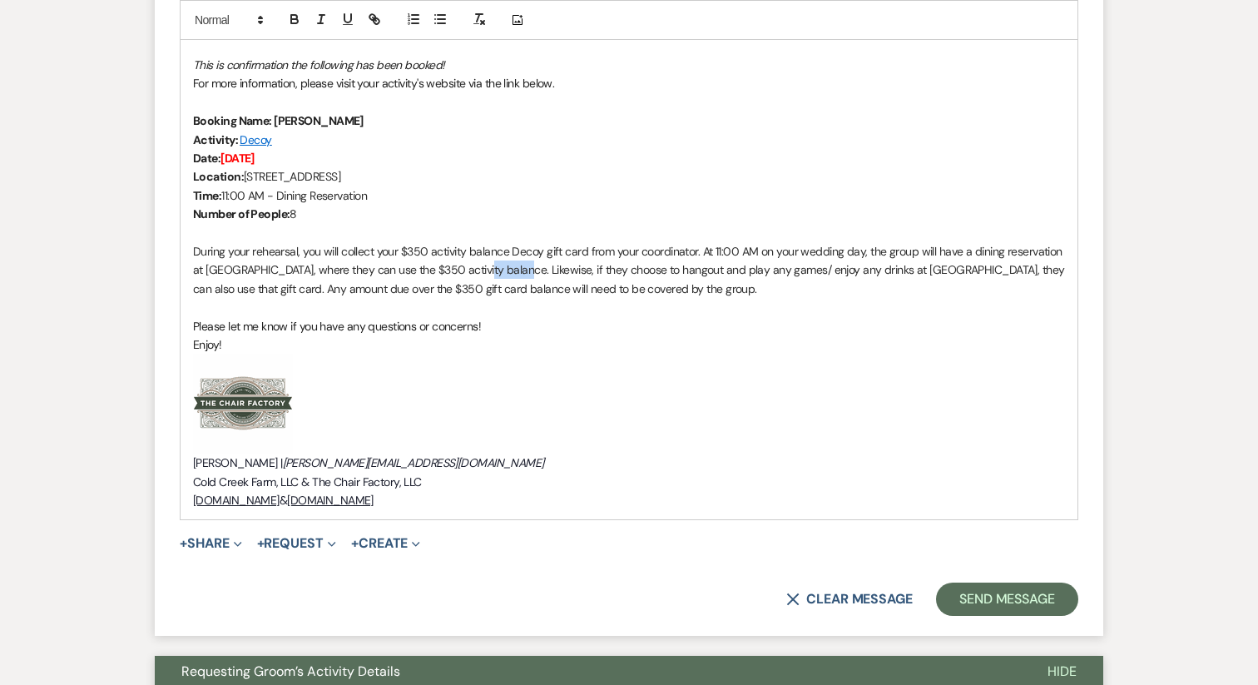
click at [478, 260] on p "During your rehearsal, you will collect your $350 activity balance Decoy gift c…" at bounding box center [629, 270] width 872 height 56
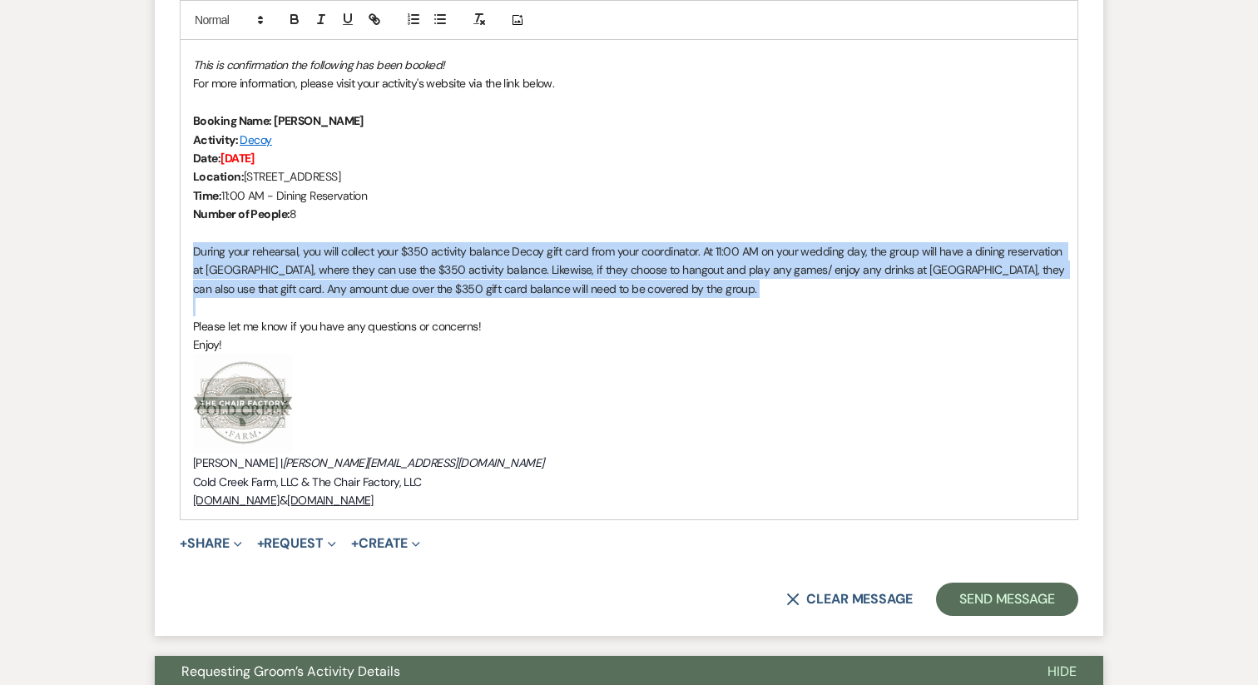
click at [478, 260] on p "During your rehearsal, you will collect your $350 activity balance Decoy gift c…" at bounding box center [629, 270] width 872 height 56
copy p "During your rehearsal, you will collect your $350 activity balance Decoy gift c…"
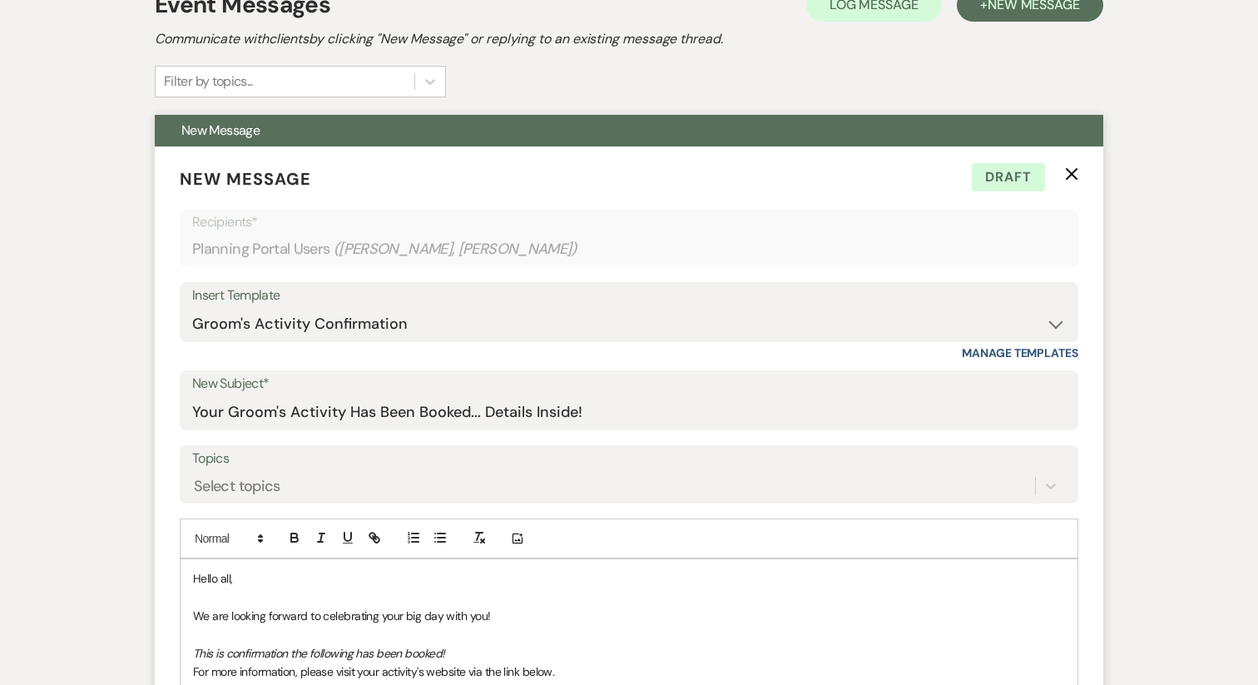
scroll to position [356, 0]
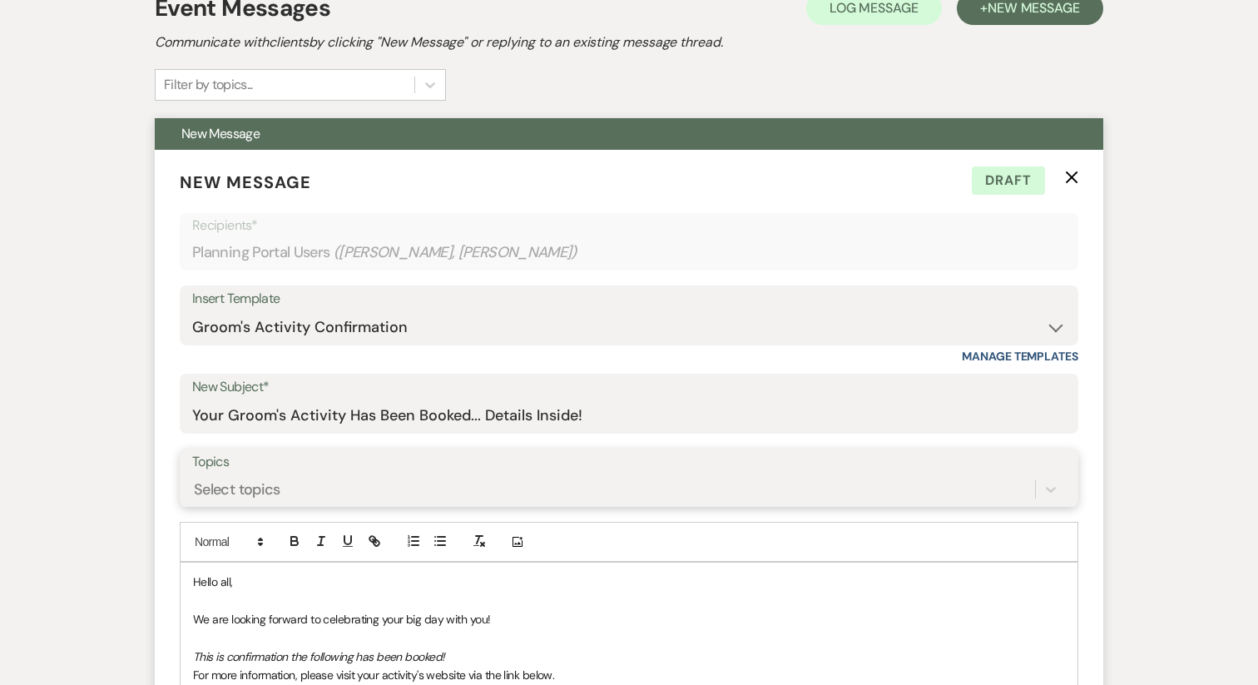
click at [280, 493] on div "Select topics" at bounding box center [629, 489] width 874 height 32
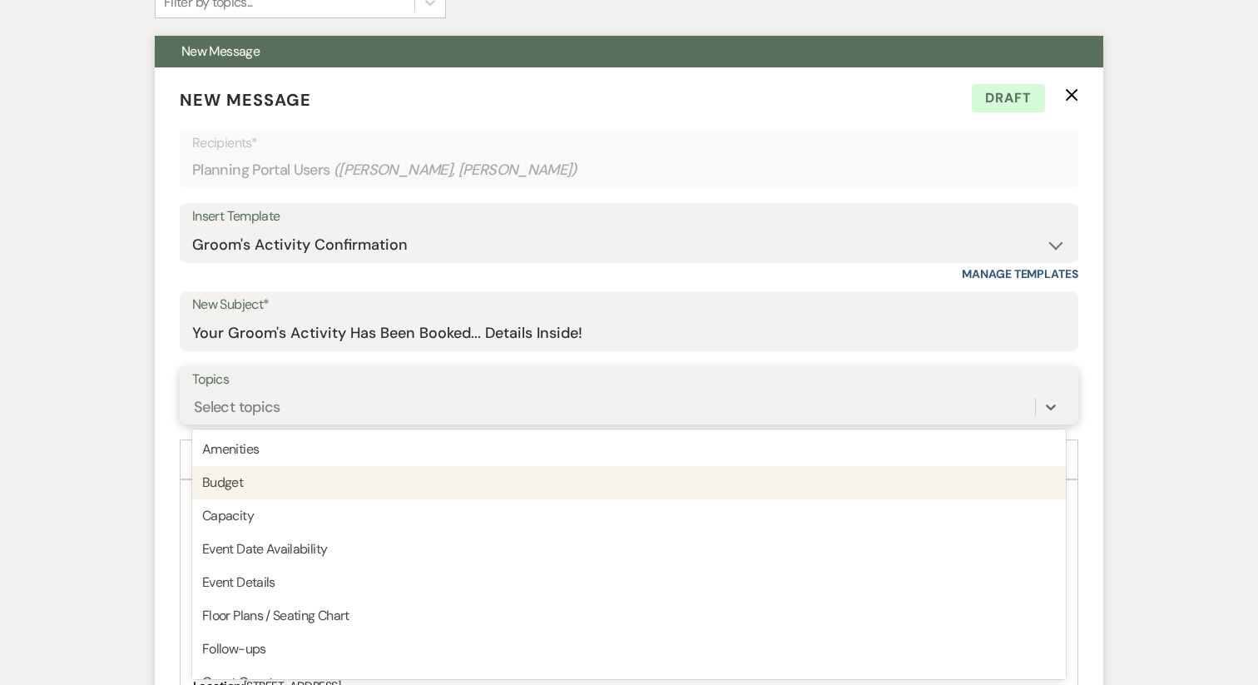
scroll to position [440, 0]
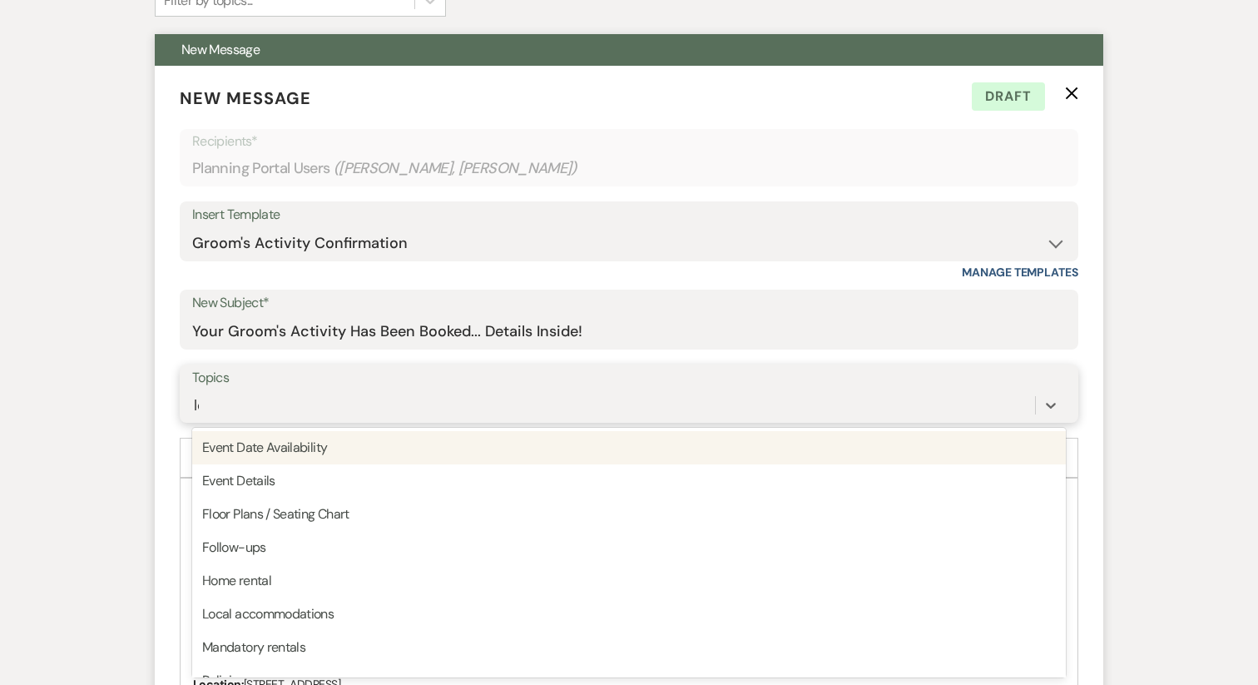
type input "loc"
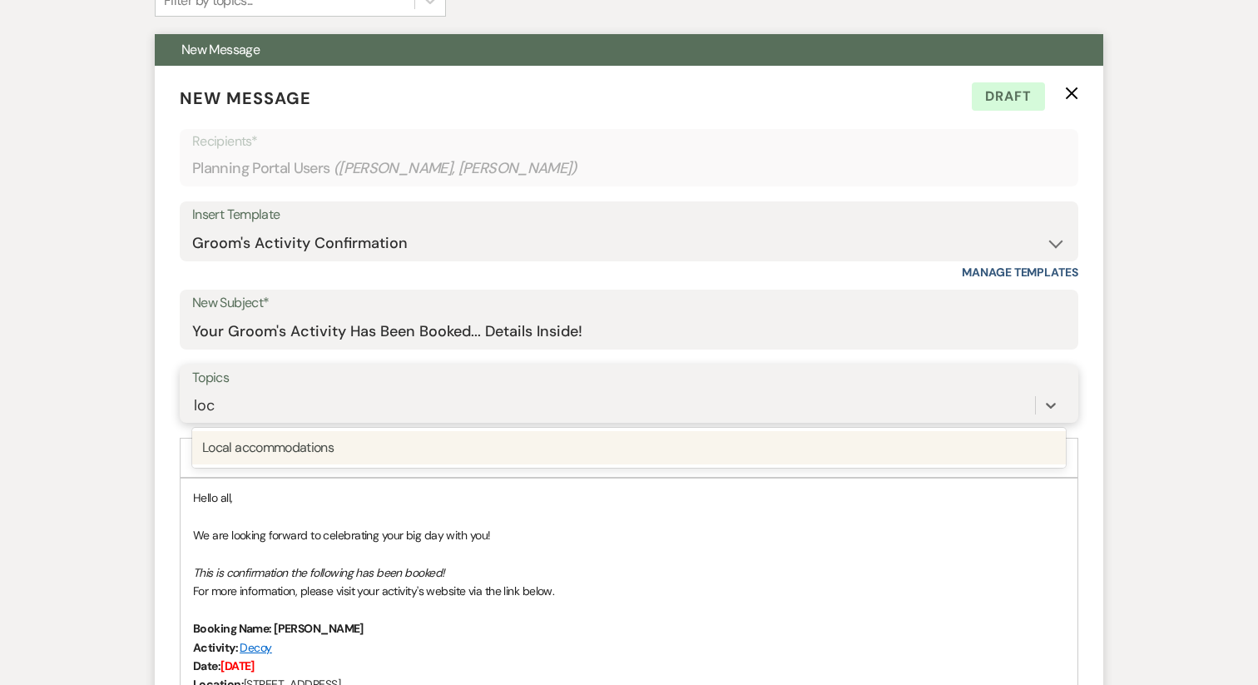
click at [293, 440] on div "Local accommodations" at bounding box center [629, 447] width 874 height 33
type input "fol"
click at [292, 450] on div "Follow-ups" at bounding box center [629, 447] width 874 height 33
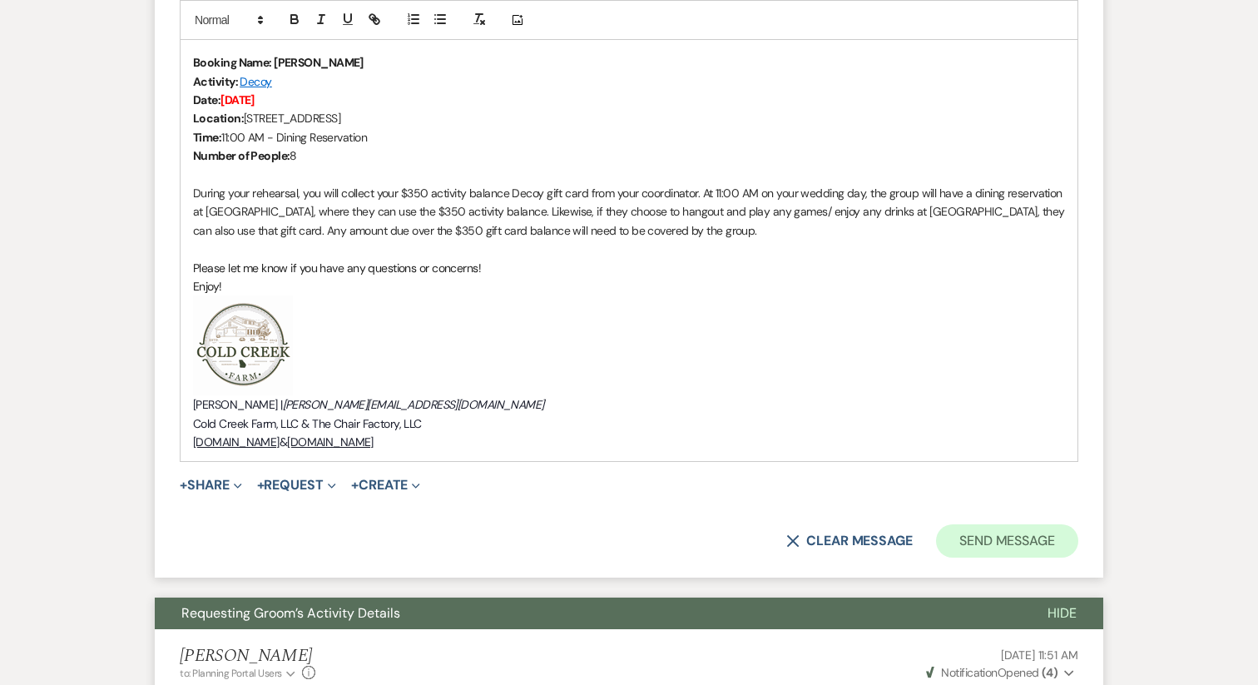
scroll to position [1007, 0]
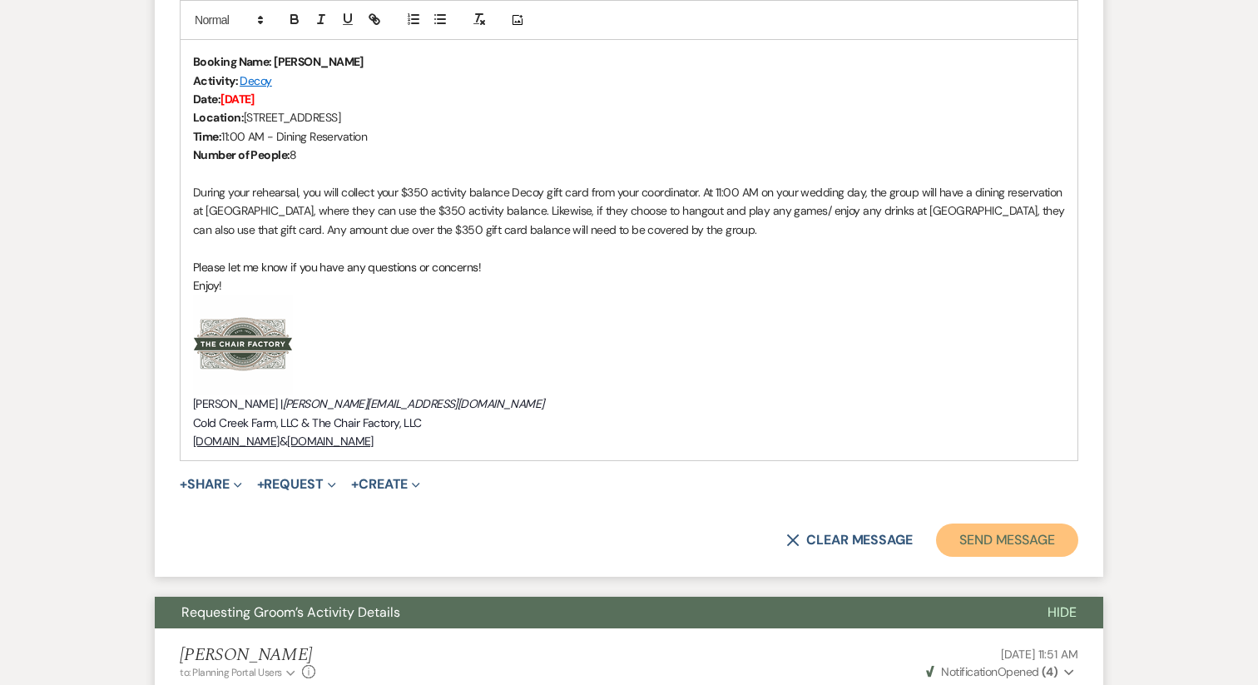
click at [1014, 543] on button "Send Message" at bounding box center [1007, 539] width 142 height 33
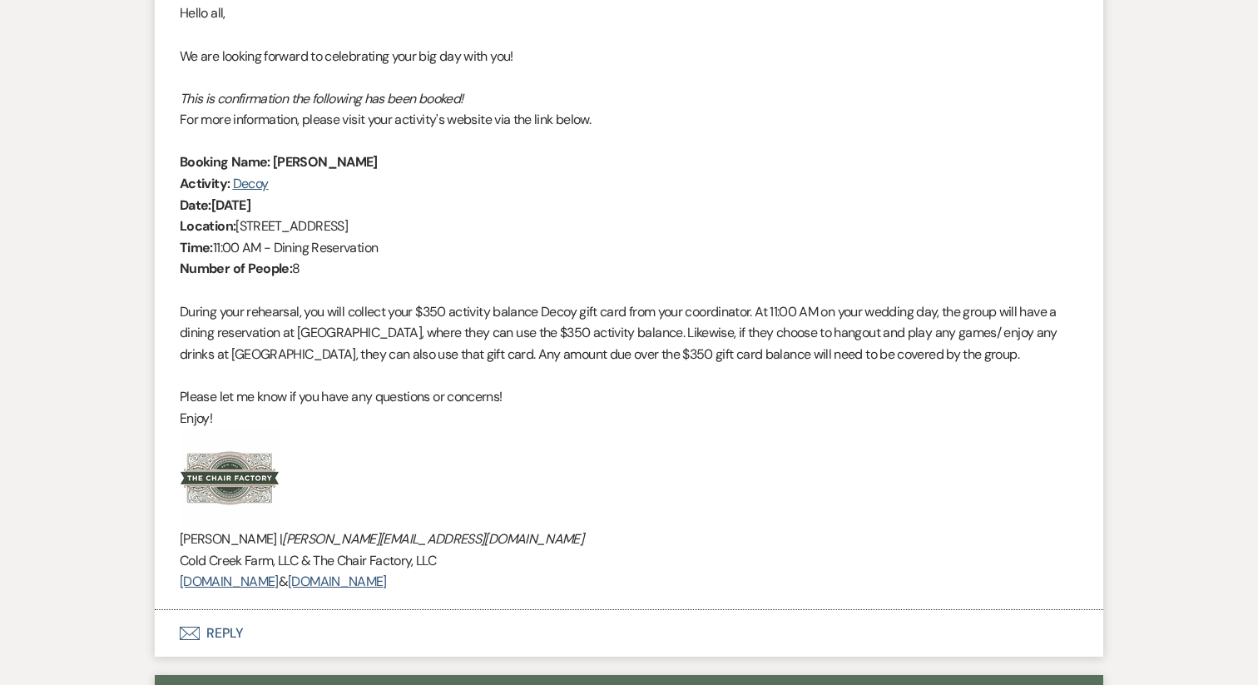
scroll to position [593, 0]
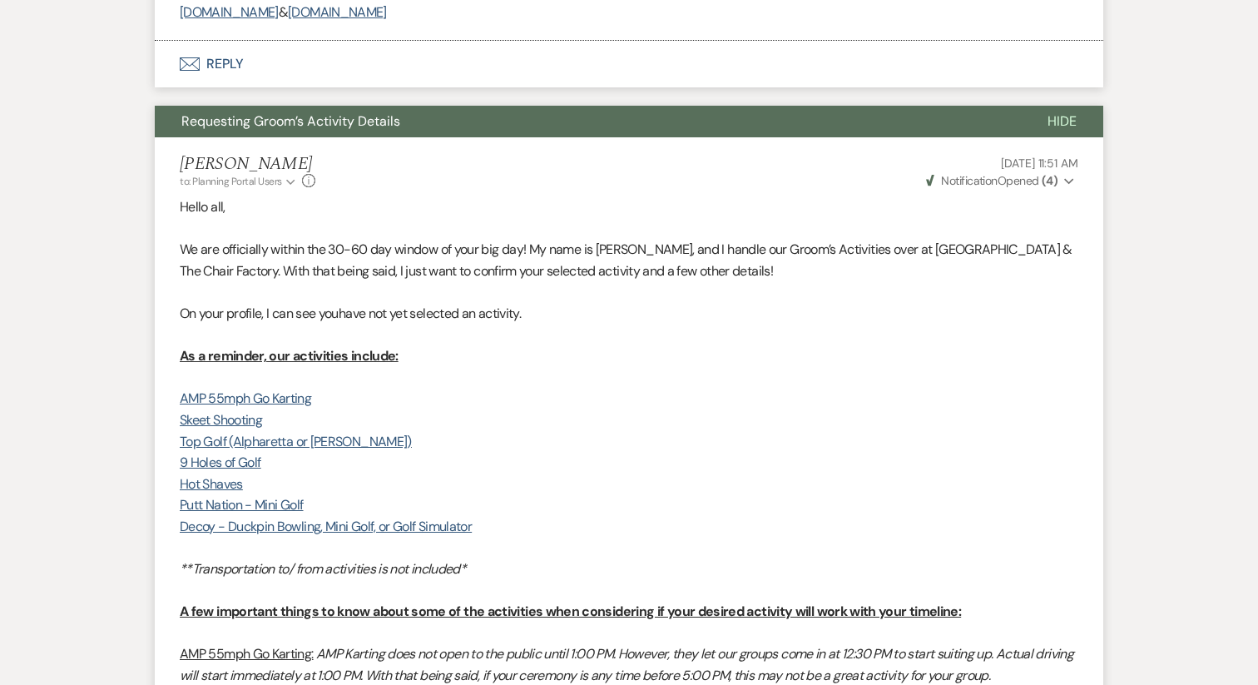
click at [375, 118] on span "Requesting Groom’s Activity Details" at bounding box center [290, 120] width 219 height 17
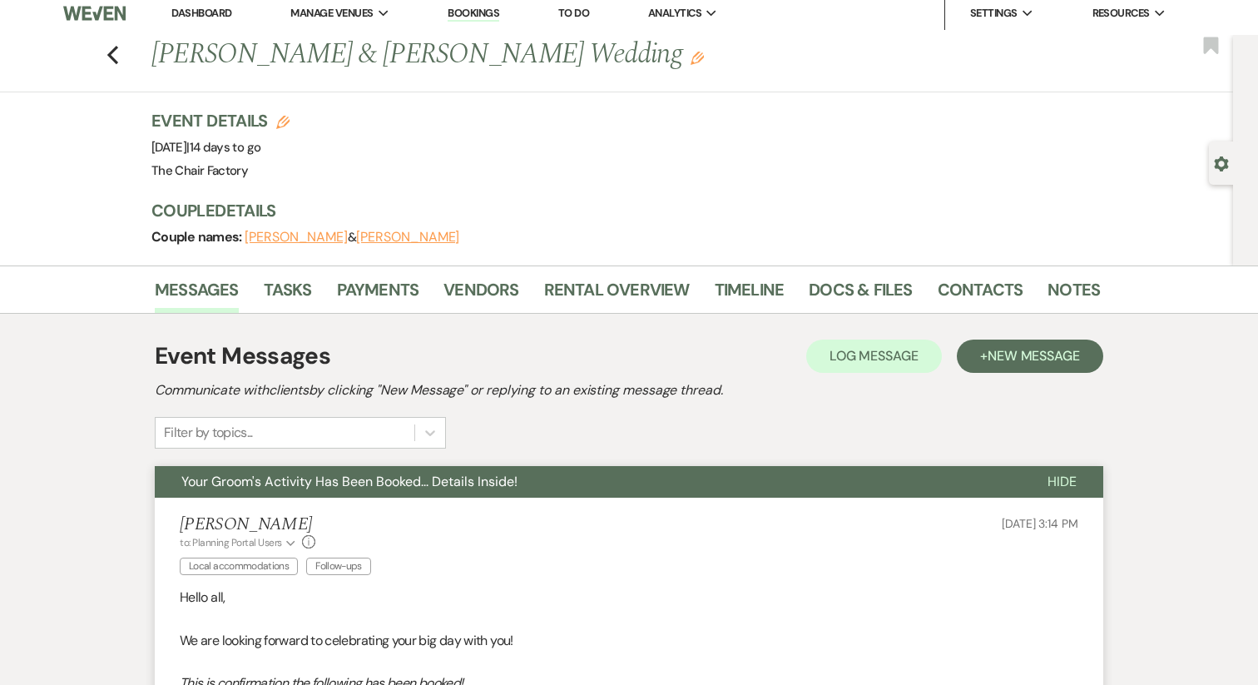
scroll to position [0, 0]
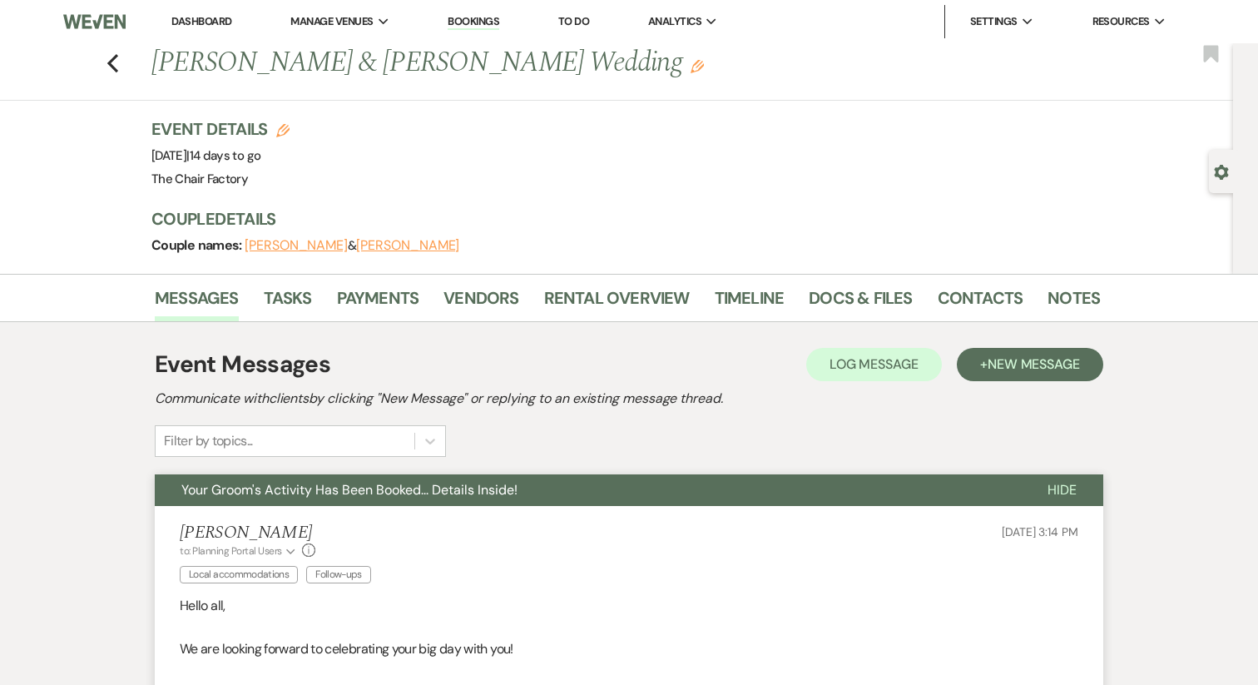
click at [255, 501] on button "Your Groom's Activity Has Been Booked... Details Inside!" at bounding box center [588, 490] width 866 height 32
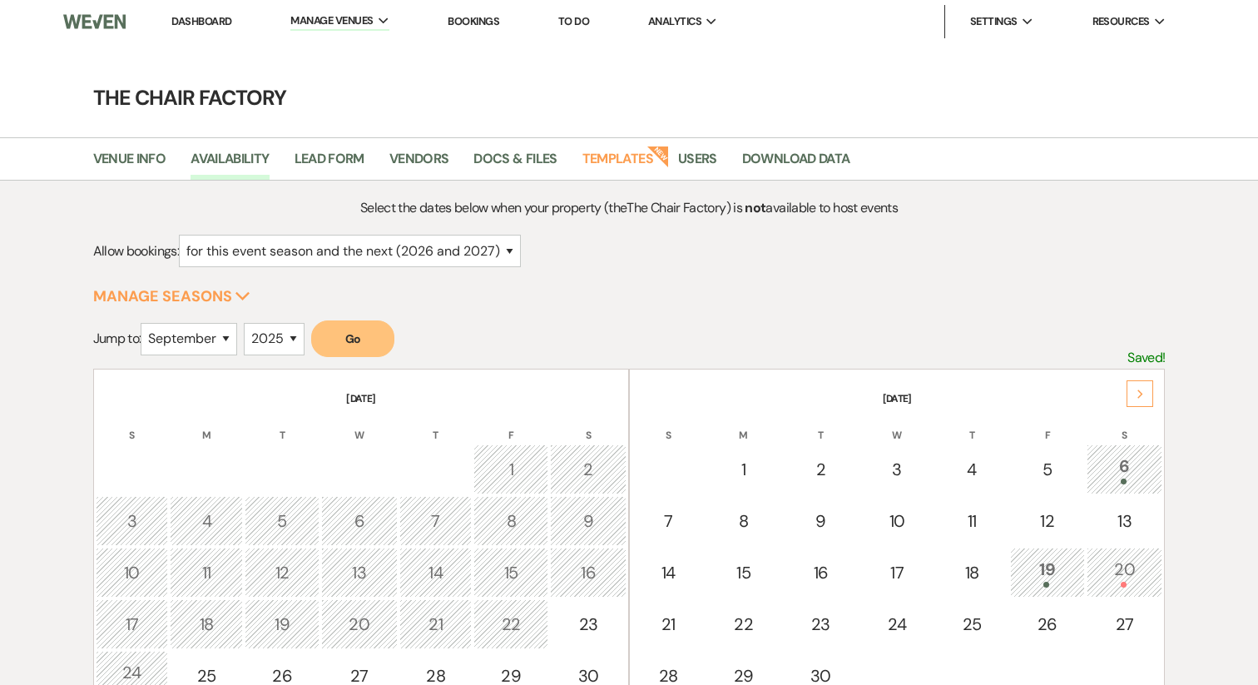
select select "2"
select select "9"
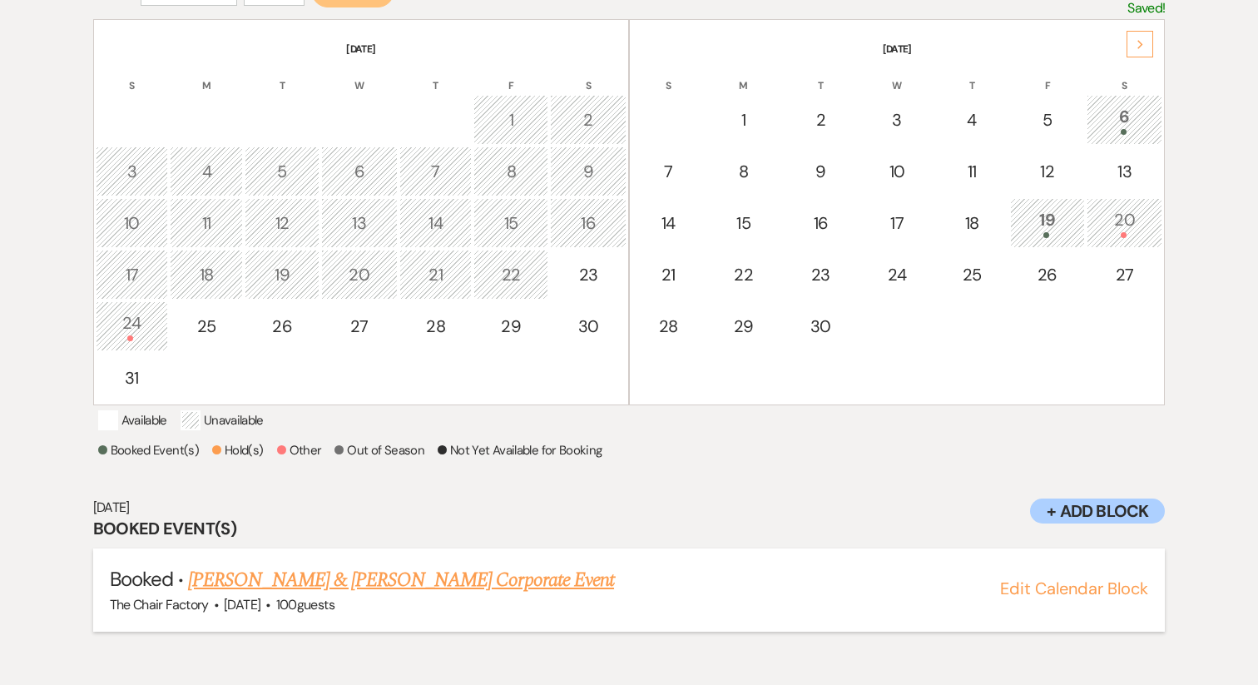
click at [347, 595] on link "Stephen Jackson & Kaley Shawley's Corporate Event" at bounding box center [401, 580] width 426 height 30
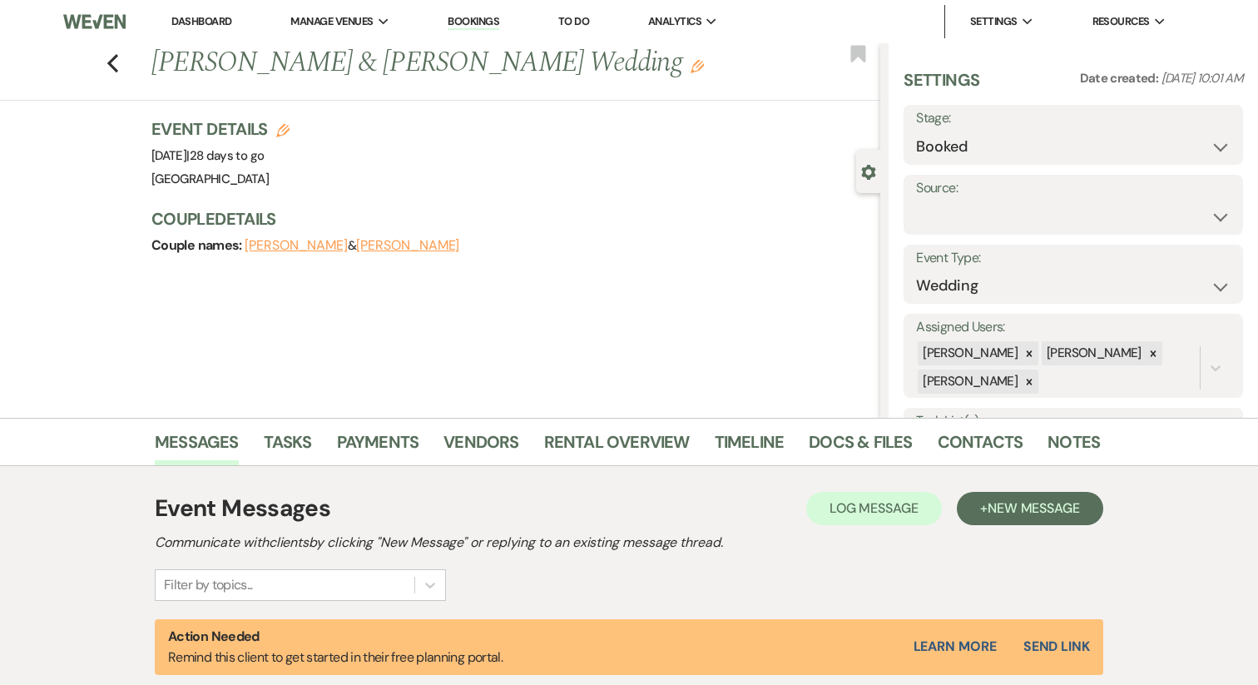
click at [363, 246] on button "Alan Propper" at bounding box center [407, 245] width 103 height 13
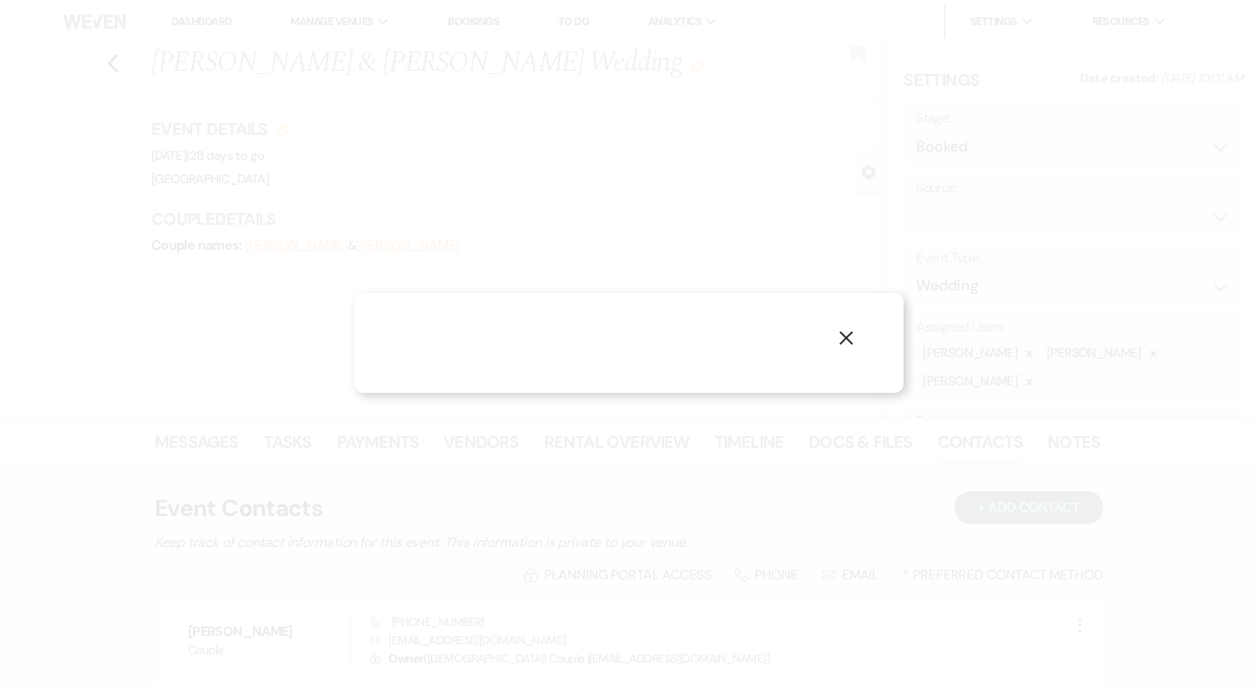
select select "1"
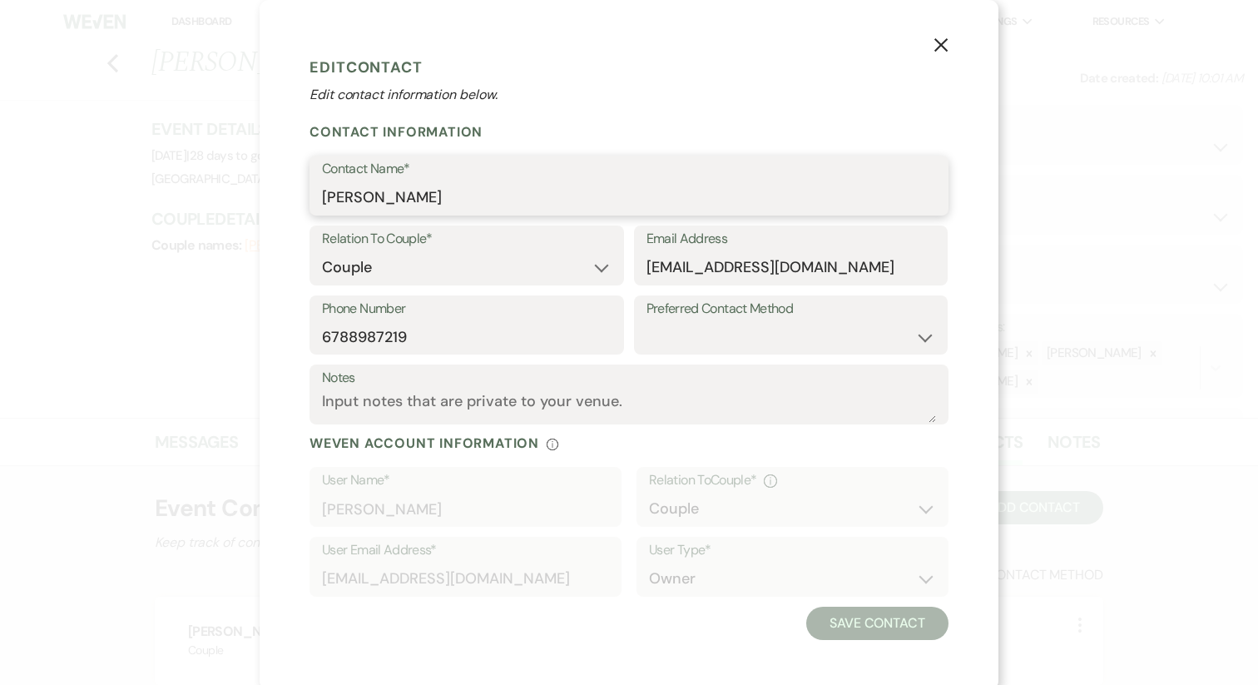
click at [411, 200] on input "Alan Propper" at bounding box center [629, 197] width 614 height 32
click at [370, 330] on input "6788987219" at bounding box center [467, 336] width 290 height 32
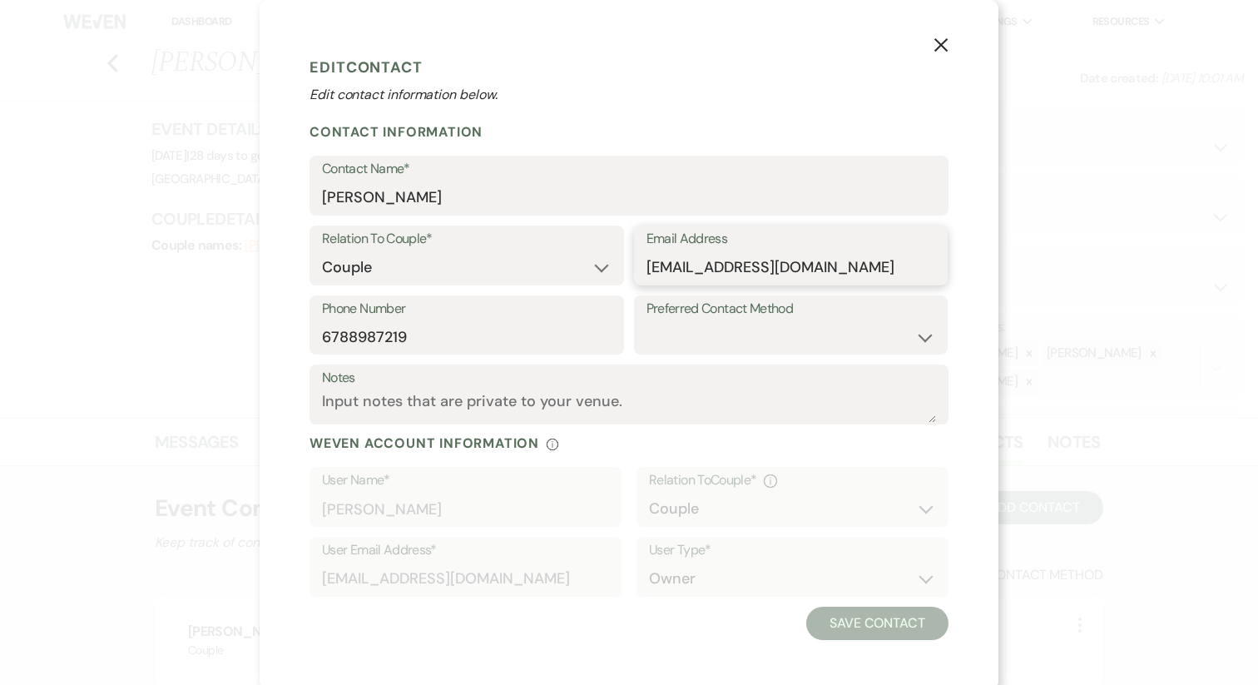
click at [718, 271] on input "Alpha.prime01@gmail.com" at bounding box center [792, 267] width 290 height 32
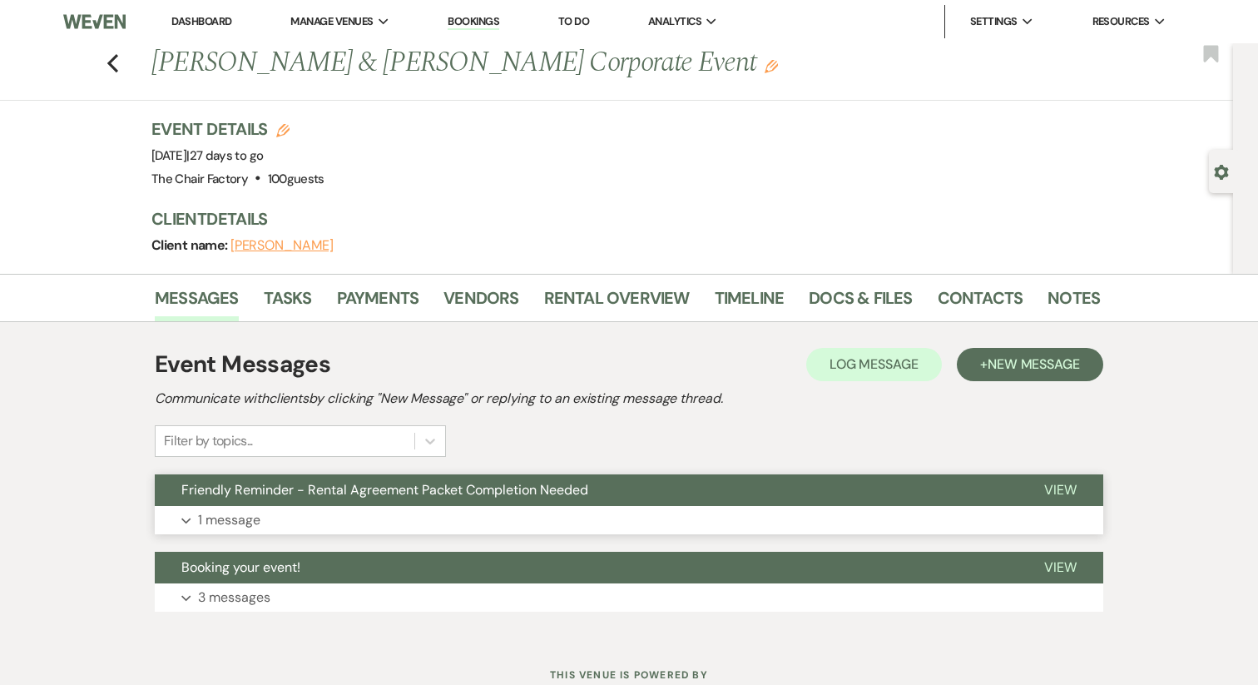
click at [364, 514] on button "Expand 1 message" at bounding box center [629, 520] width 949 height 28
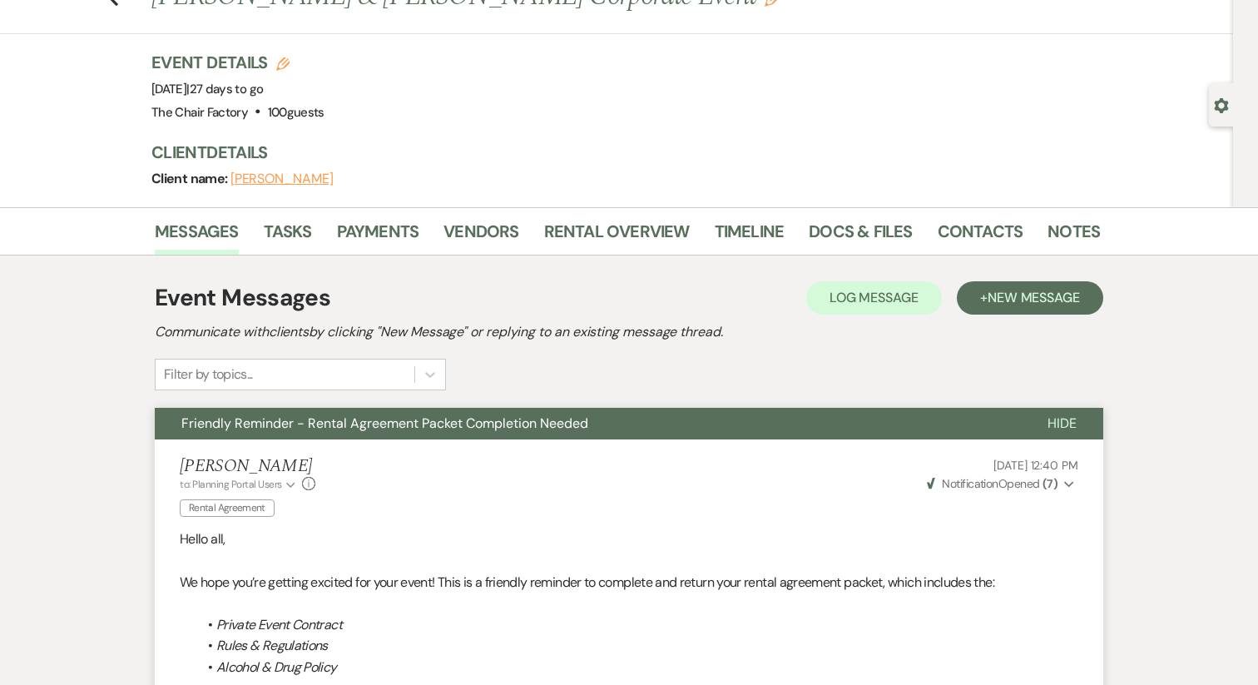
scroll to position [33, 0]
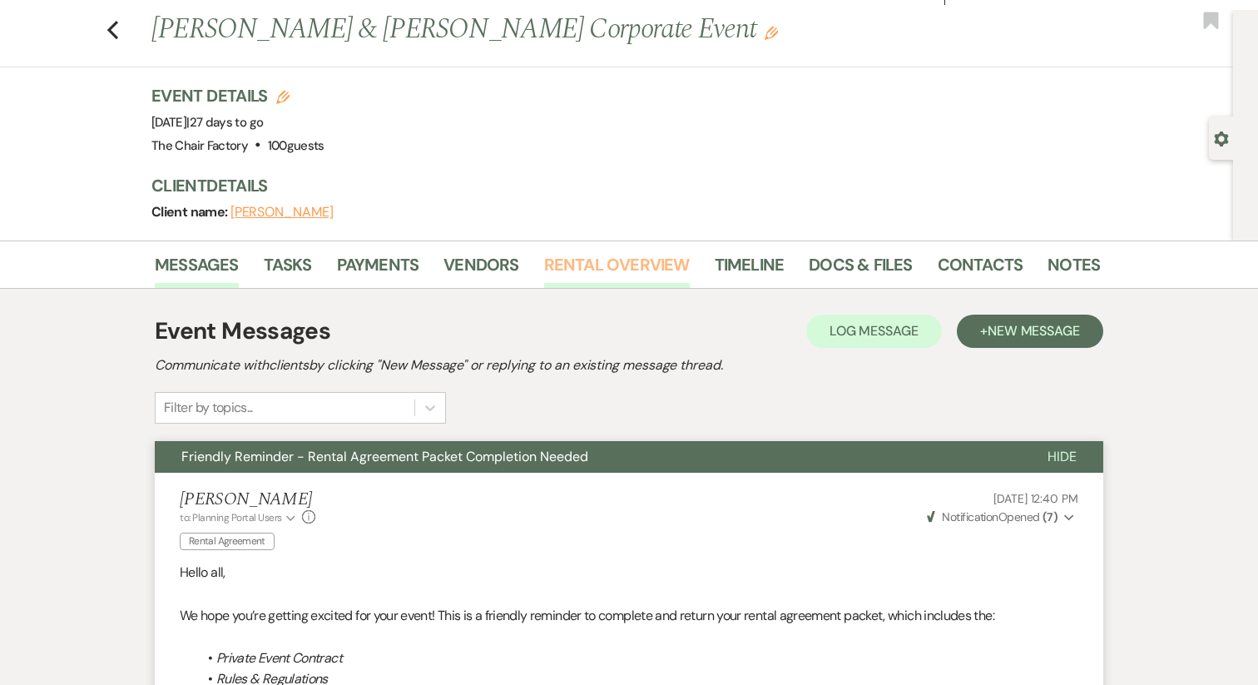
click at [585, 278] on link "Rental Overview" at bounding box center [617, 269] width 146 height 37
